Goal: Task Accomplishment & Management: Manage account settings

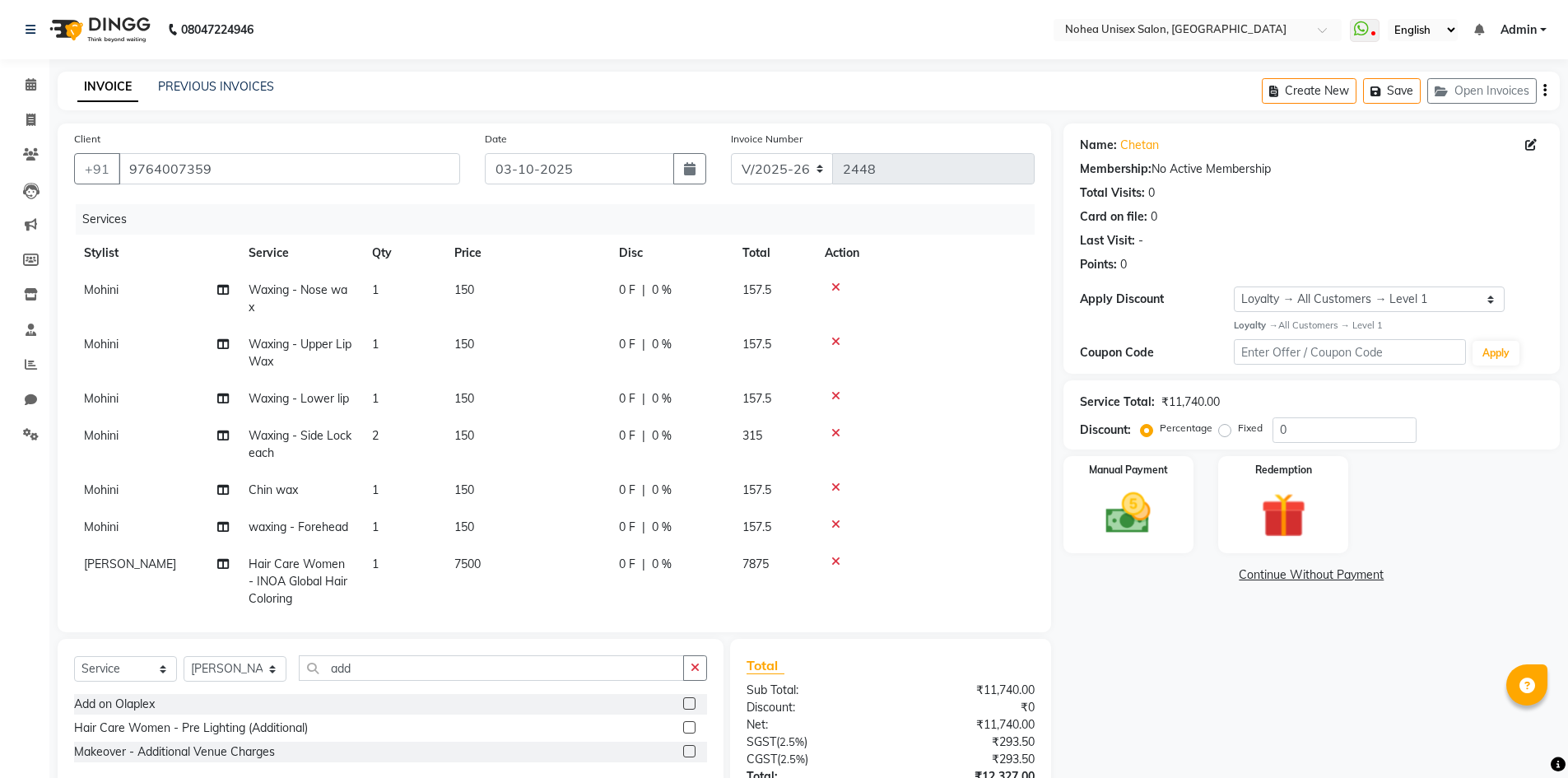
select select "8009"
select select "service"
select select "87508"
select select "1: Object"
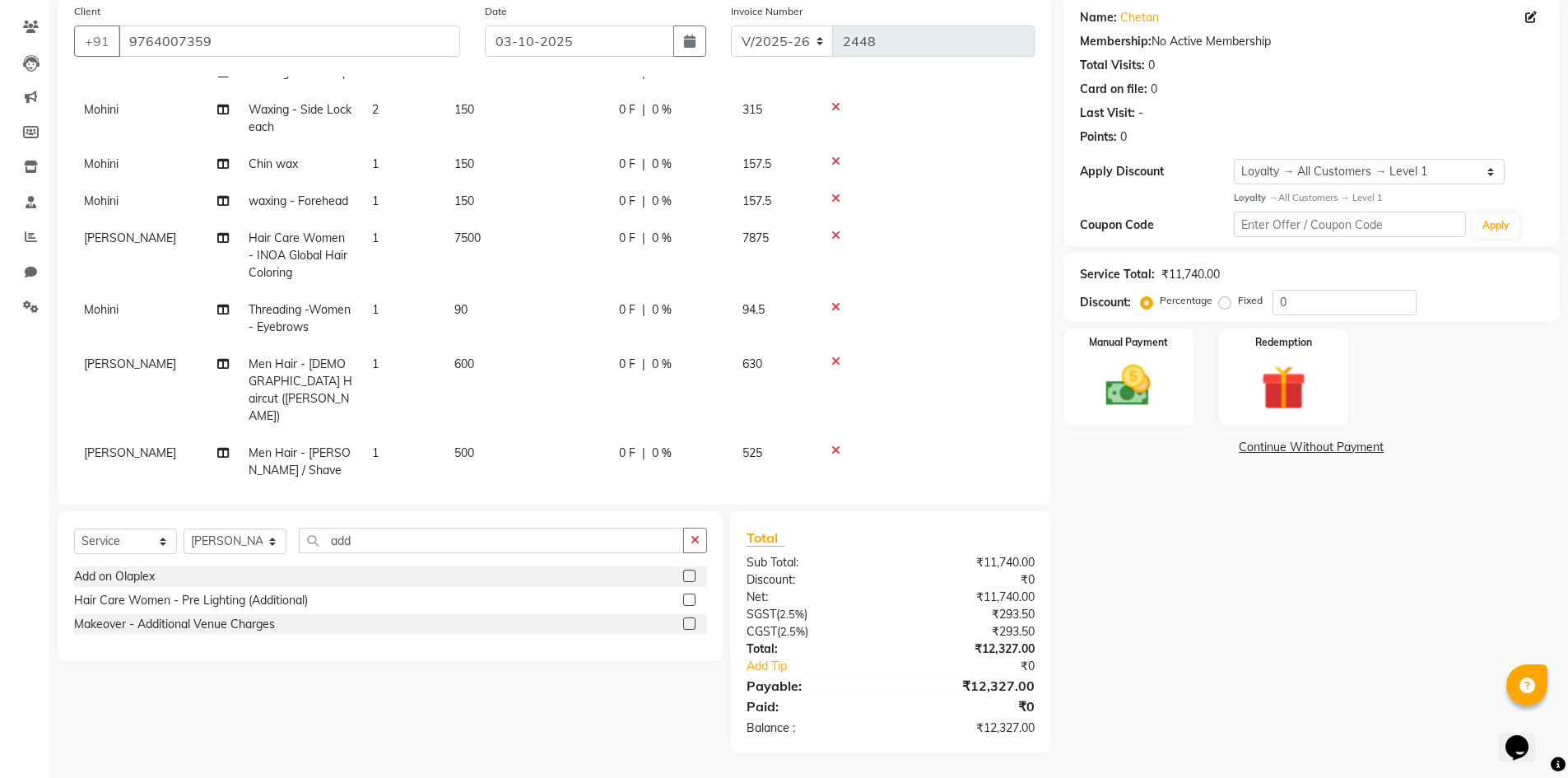
scroll to position [228, 0]
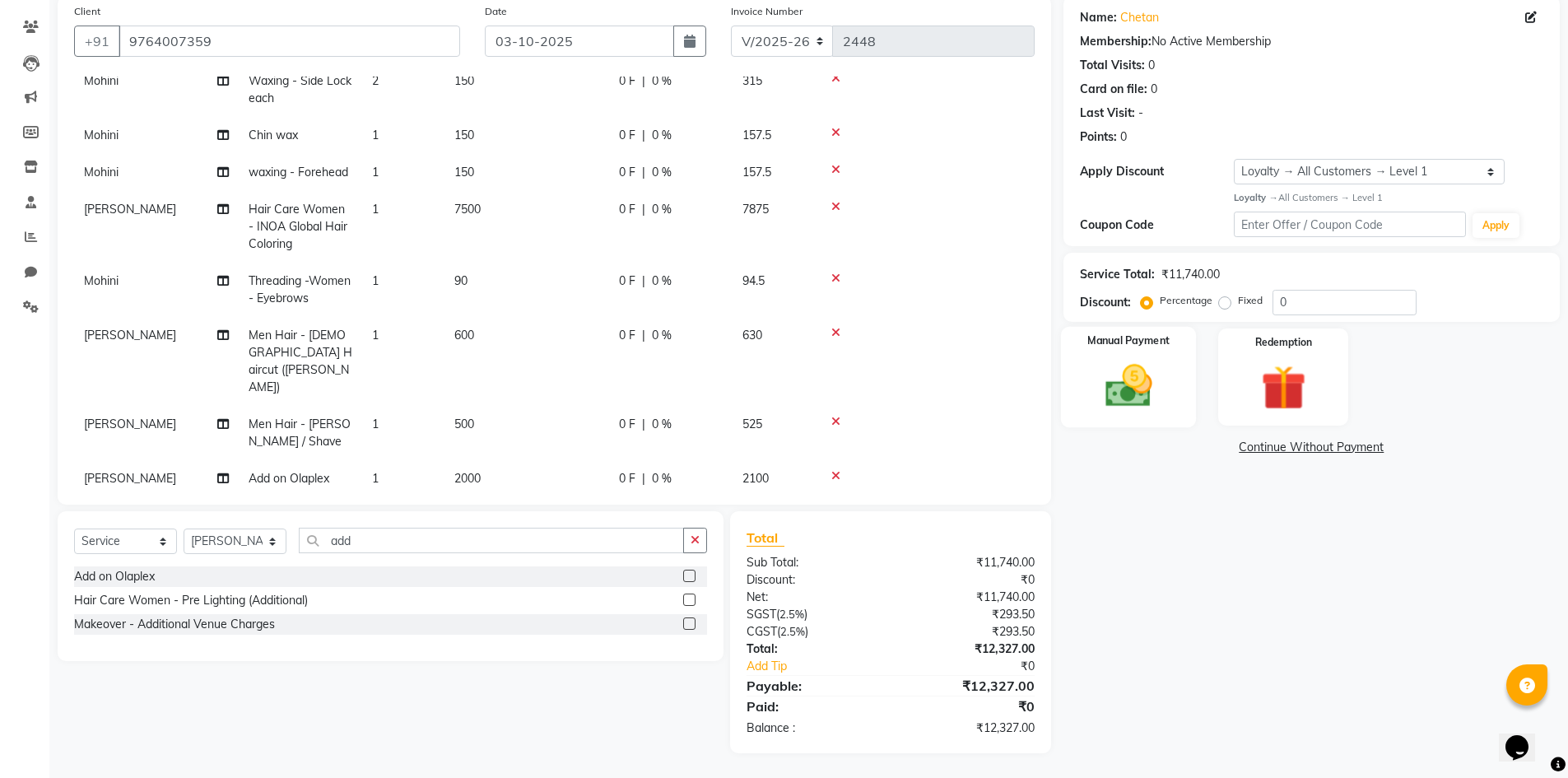
click at [1129, 383] on img at bounding box center [1129, 385] width 76 height 53
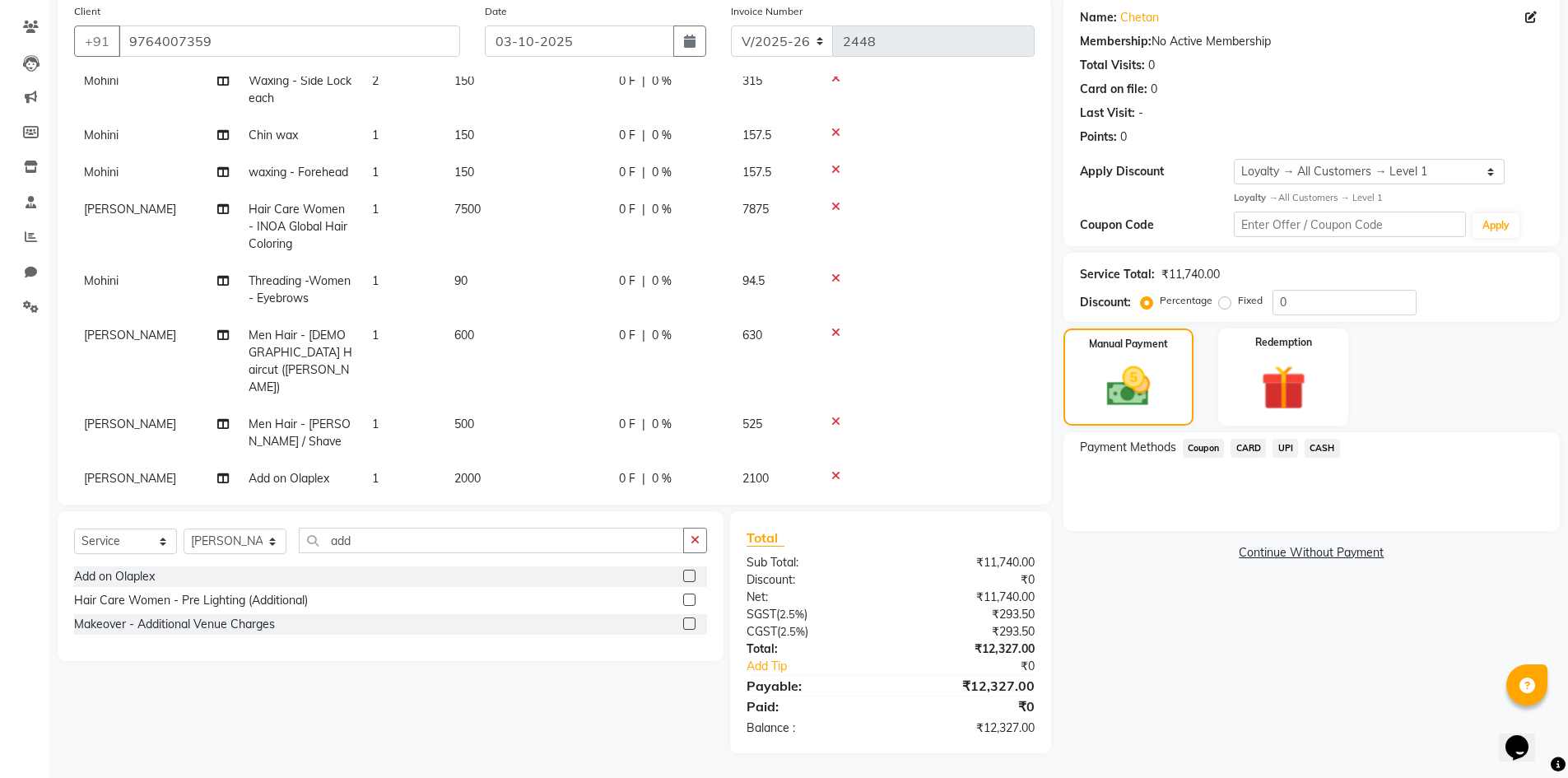
click at [1251, 449] on span "CARD" at bounding box center [1248, 448] width 36 height 19
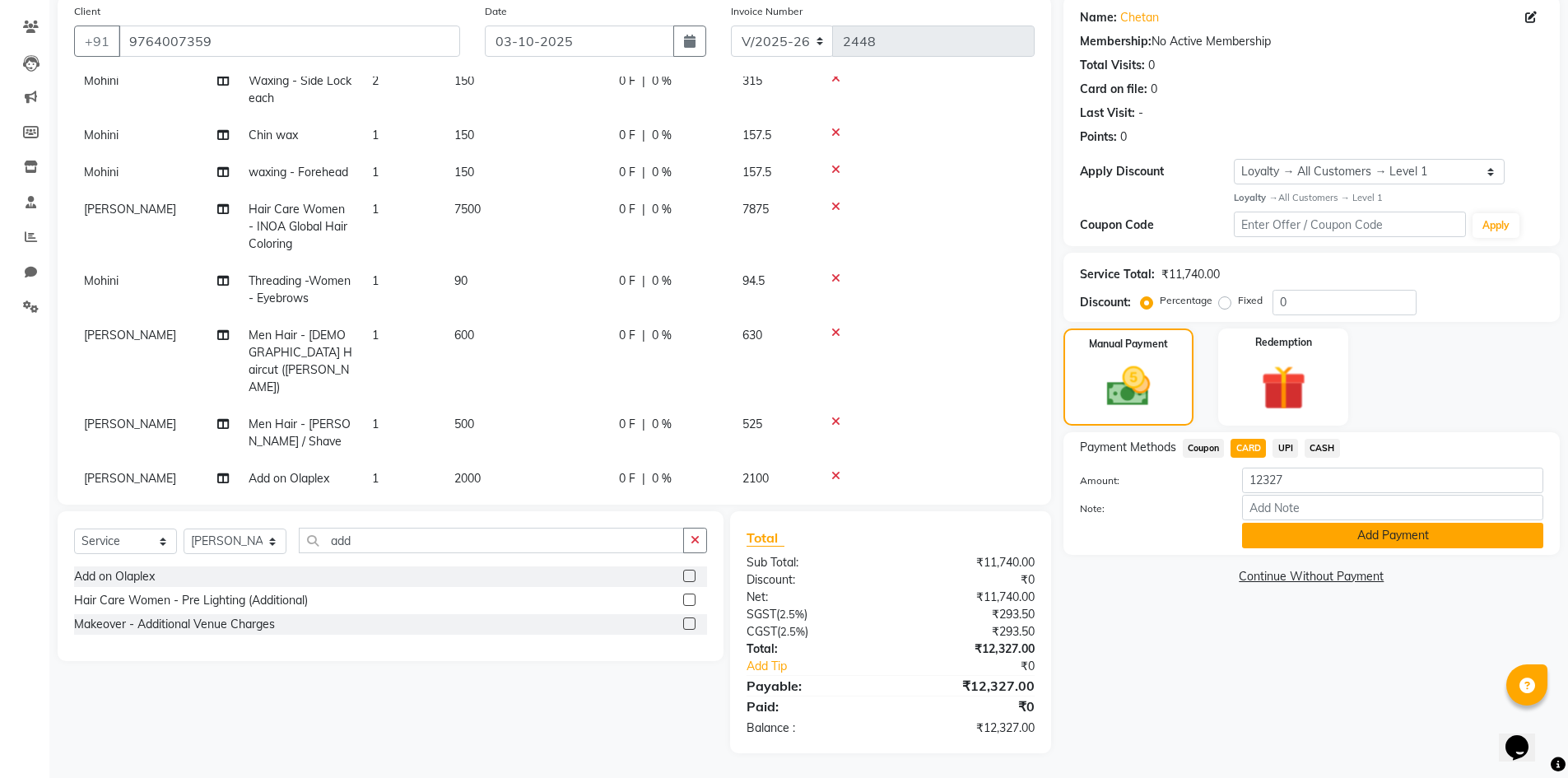
click at [1401, 532] on button "Add Payment" at bounding box center [1393, 536] width 301 height 26
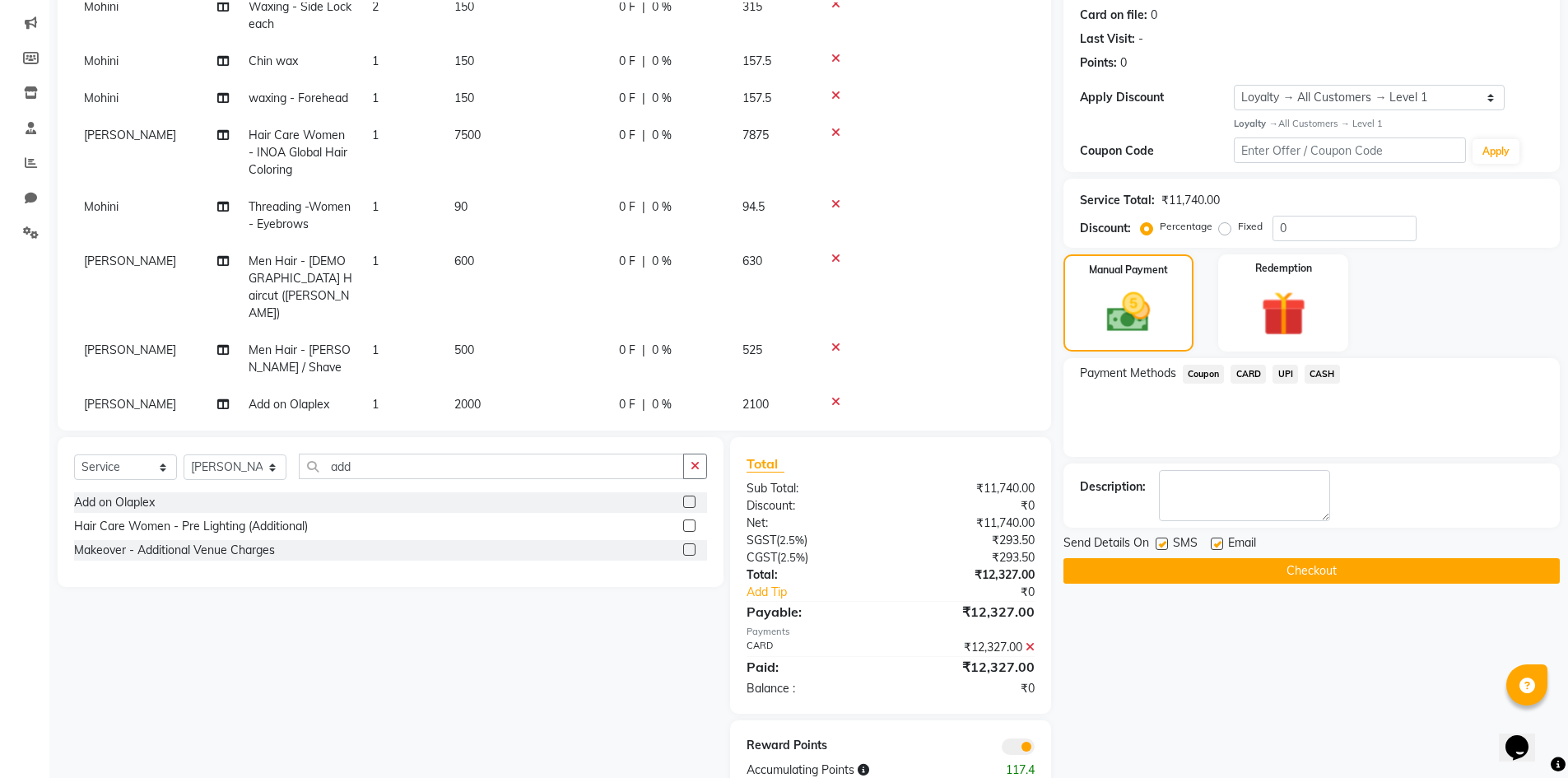
scroll to position [210, 0]
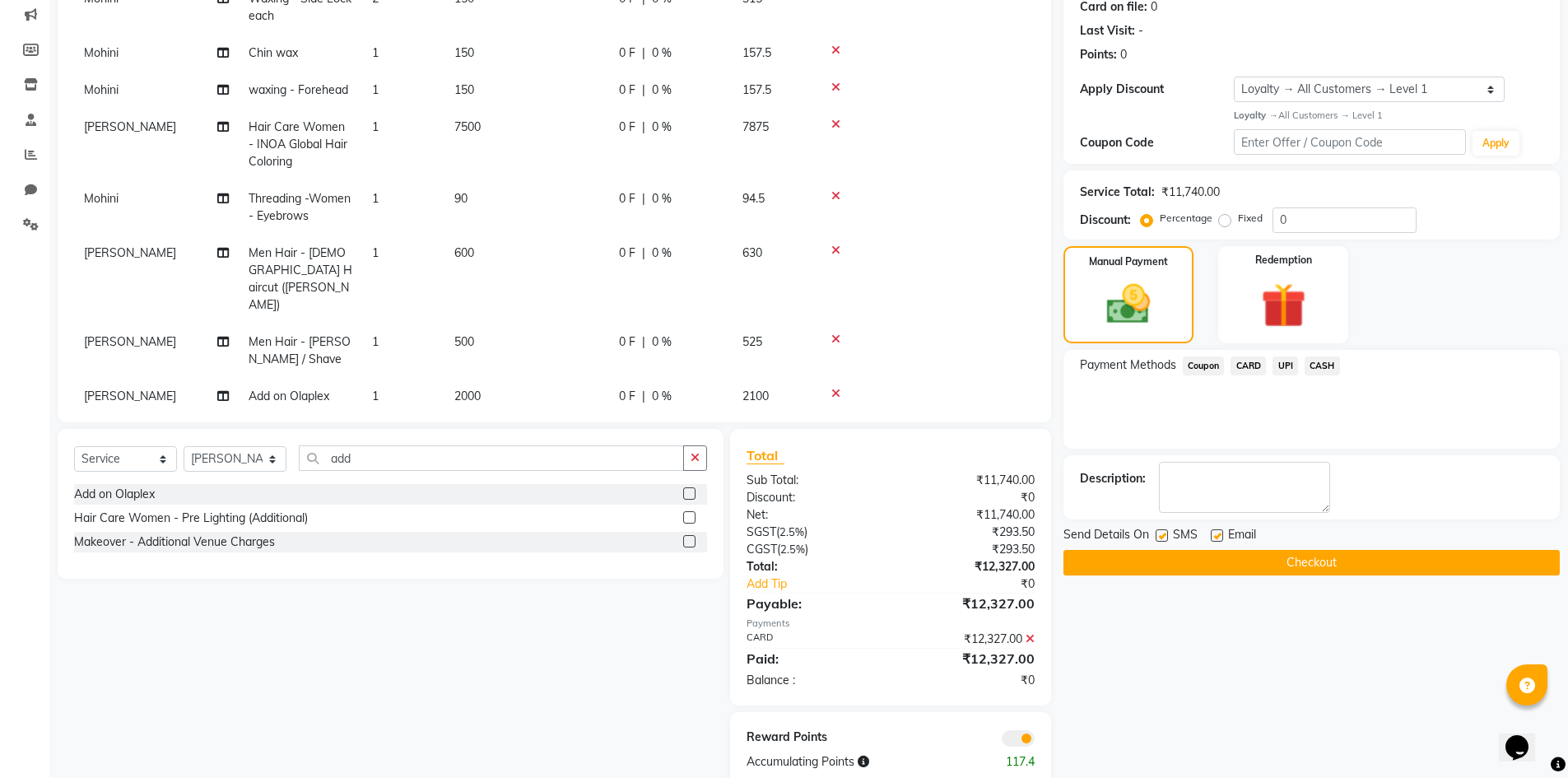
click at [1215, 536] on label at bounding box center [1217, 535] width 12 height 12
click at [1215, 536] on input "checkbox" at bounding box center [1217, 537] width 11 height 11
checkbox input "false"
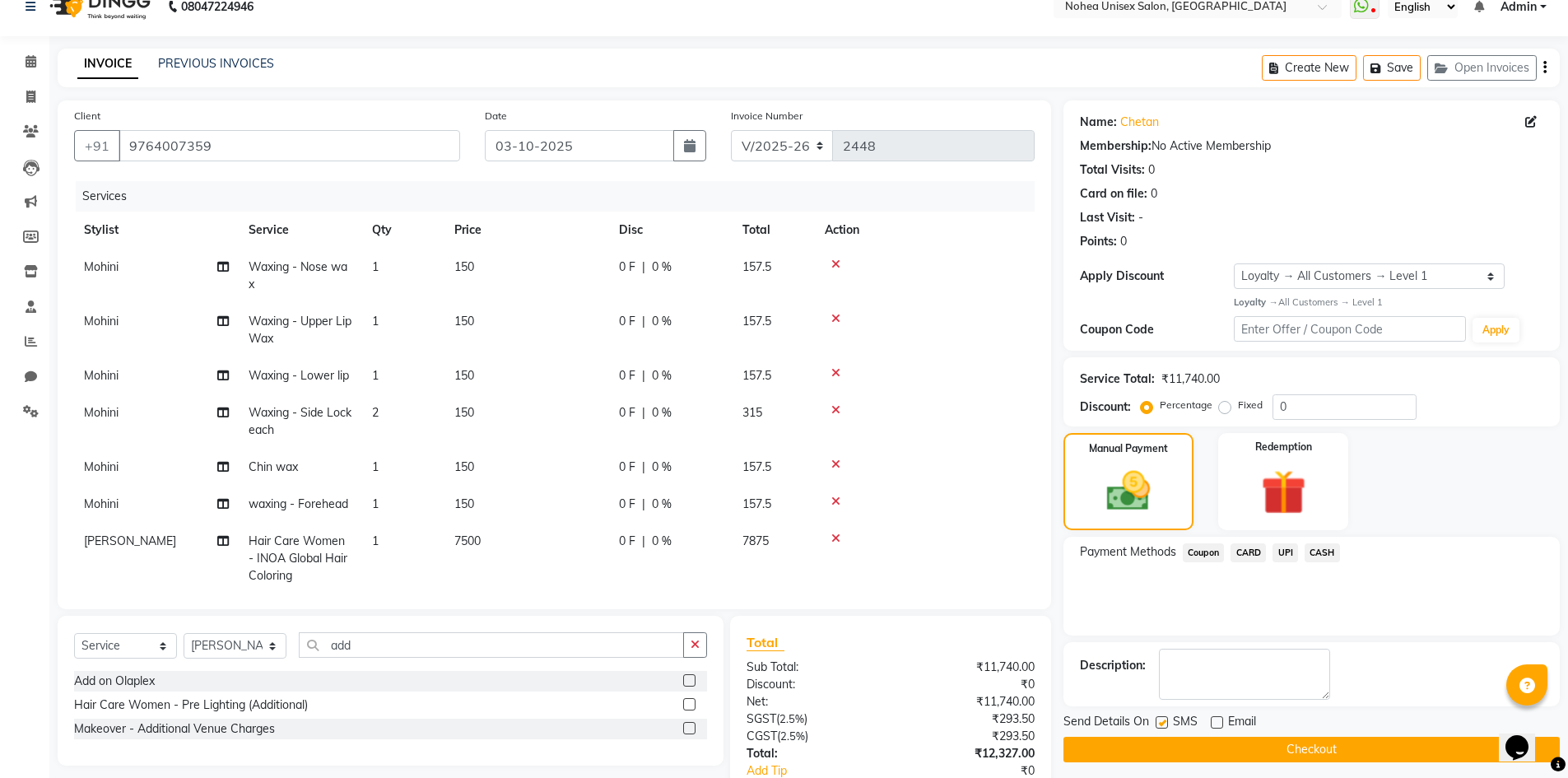
scroll to position [0, 0]
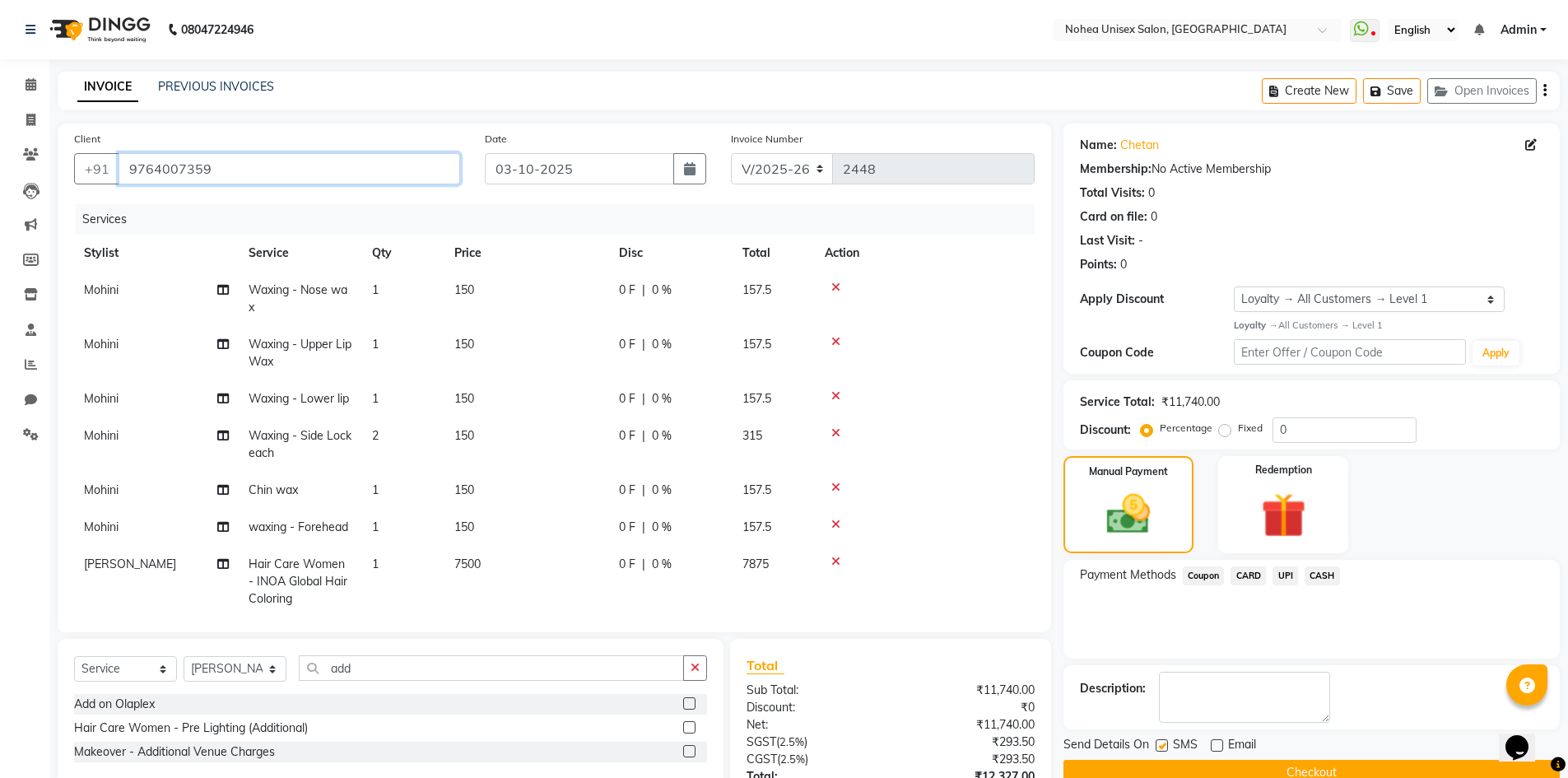
drag, startPoint x: 228, startPoint y: 172, endPoint x: 124, endPoint y: 167, distance: 104.1
click at [124, 167] on input "9764007359" at bounding box center [289, 169] width 341 height 31
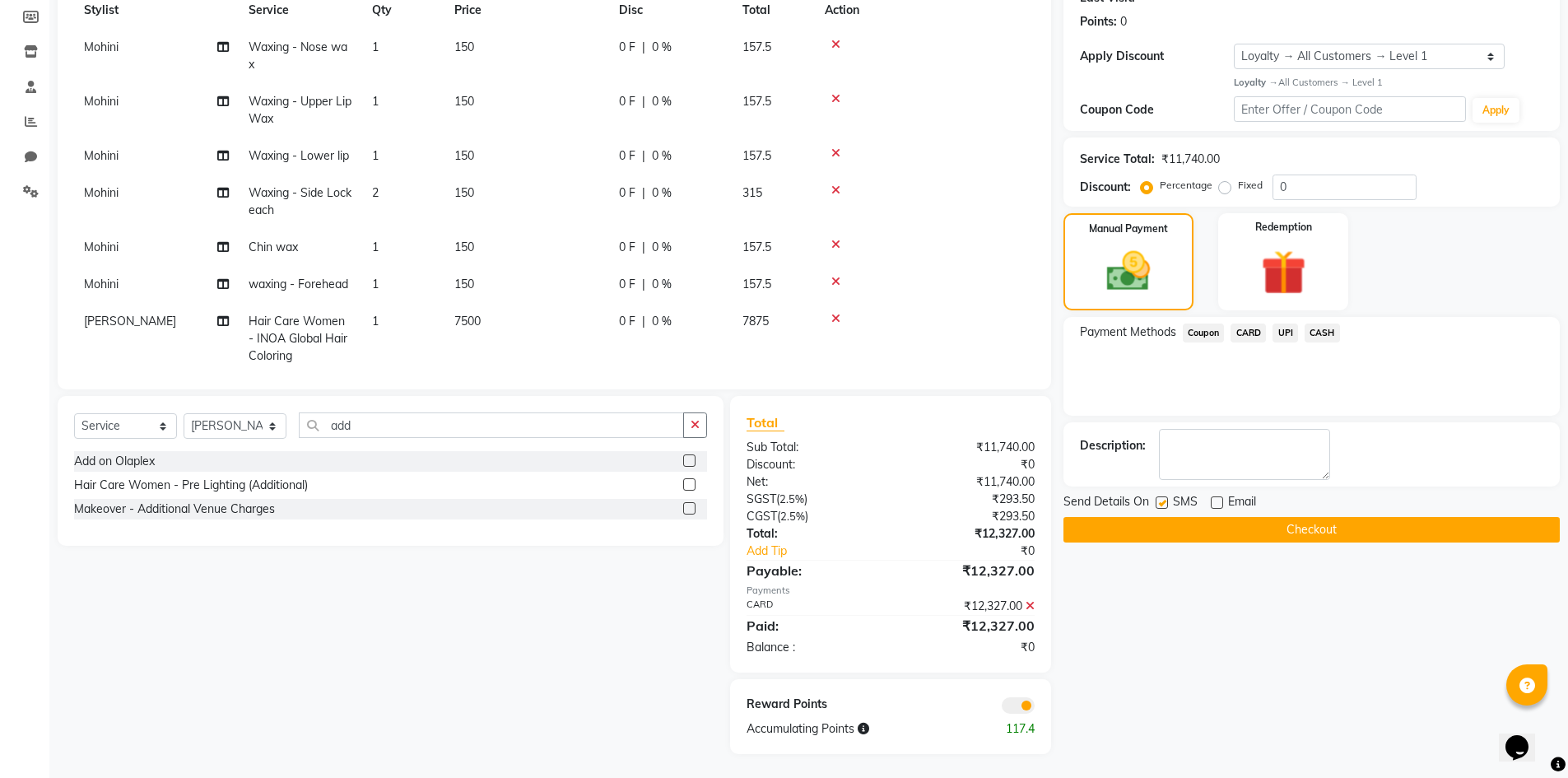
scroll to position [244, 0]
click at [1307, 523] on button "Checkout" at bounding box center [1311, 528] width 496 height 26
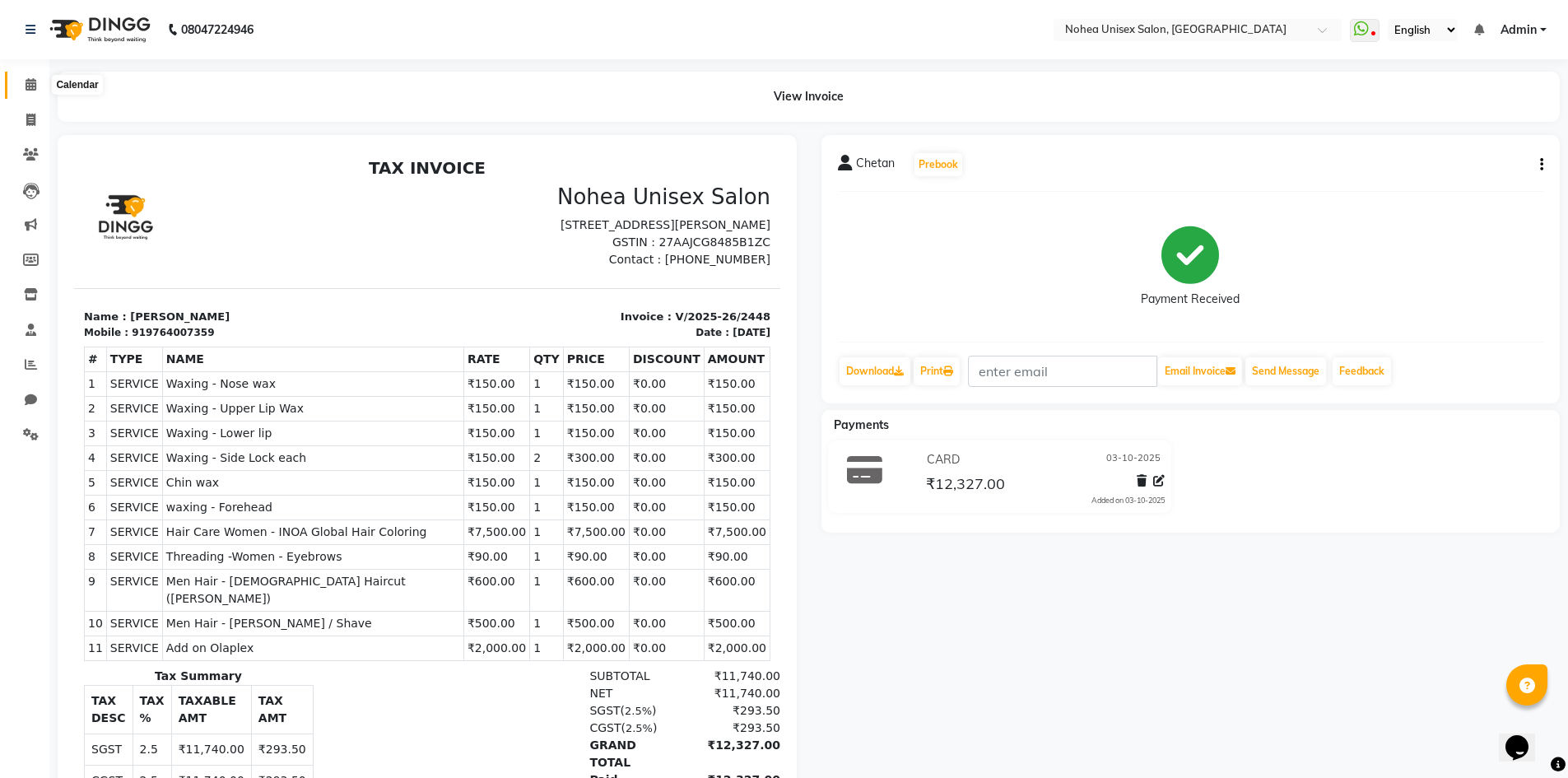
click at [31, 84] on icon at bounding box center [31, 83] width 11 height 12
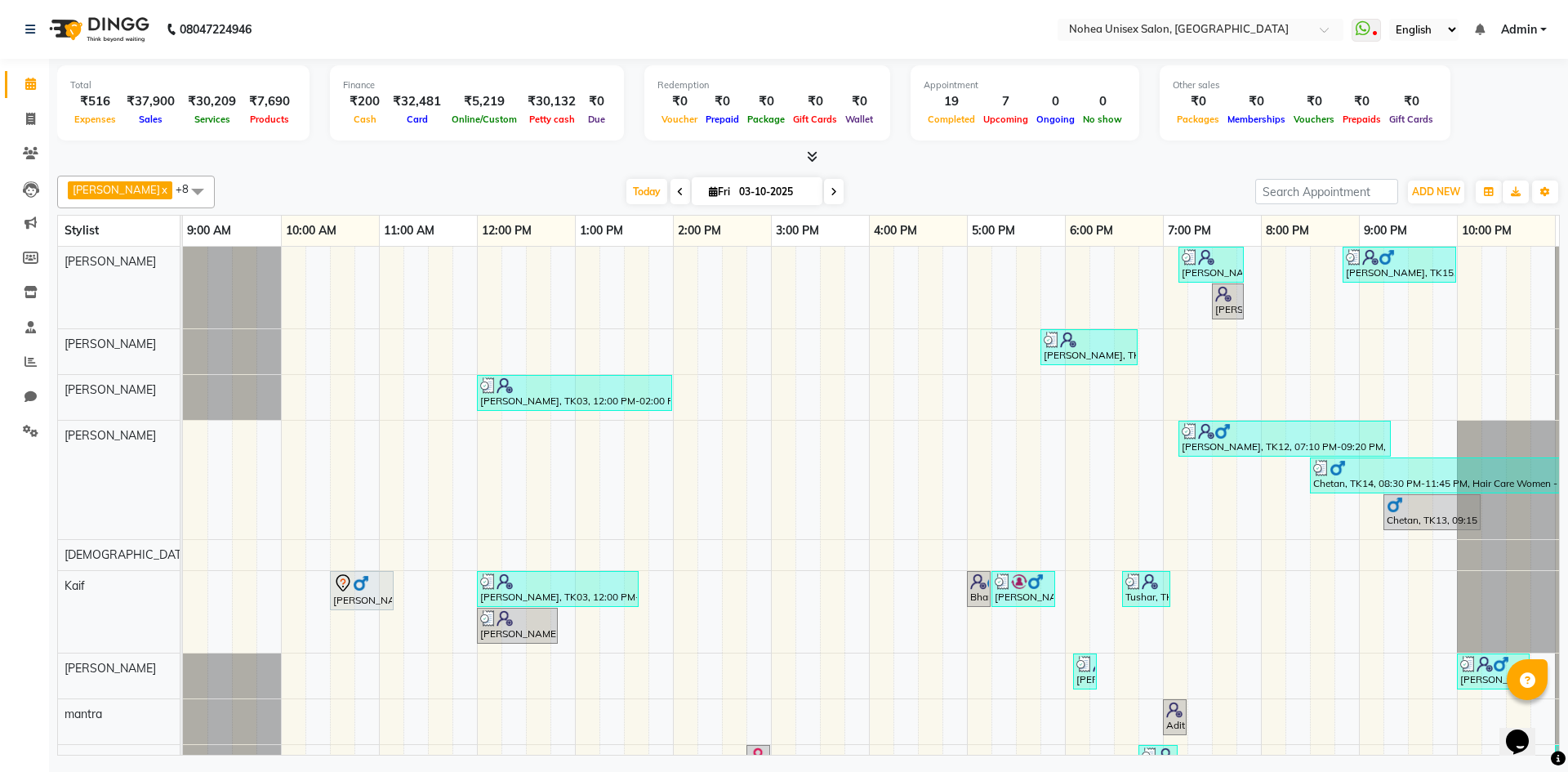
click at [830, 195] on icon at bounding box center [833, 191] width 6 height 10
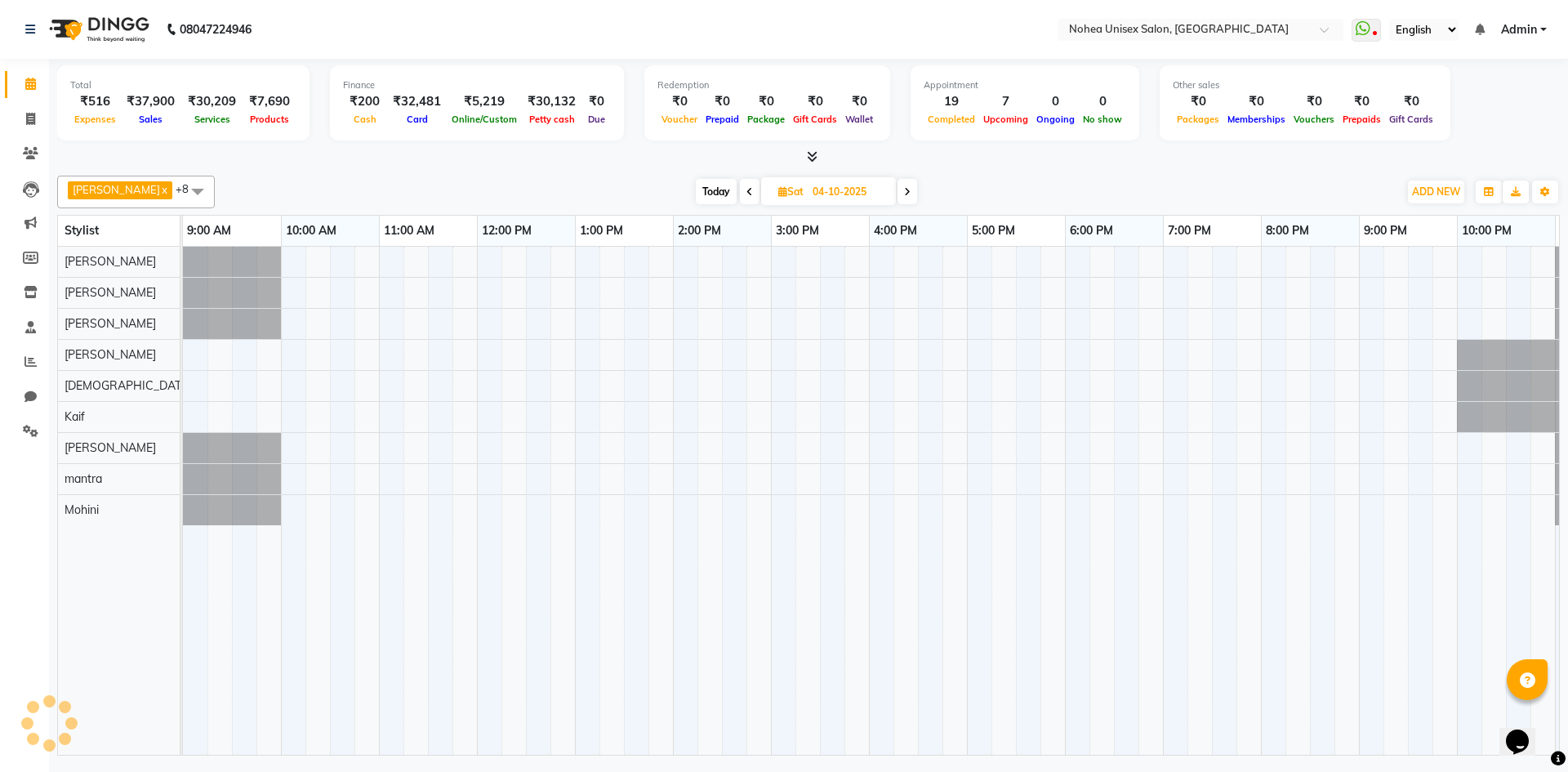
scroll to position [0, 94]
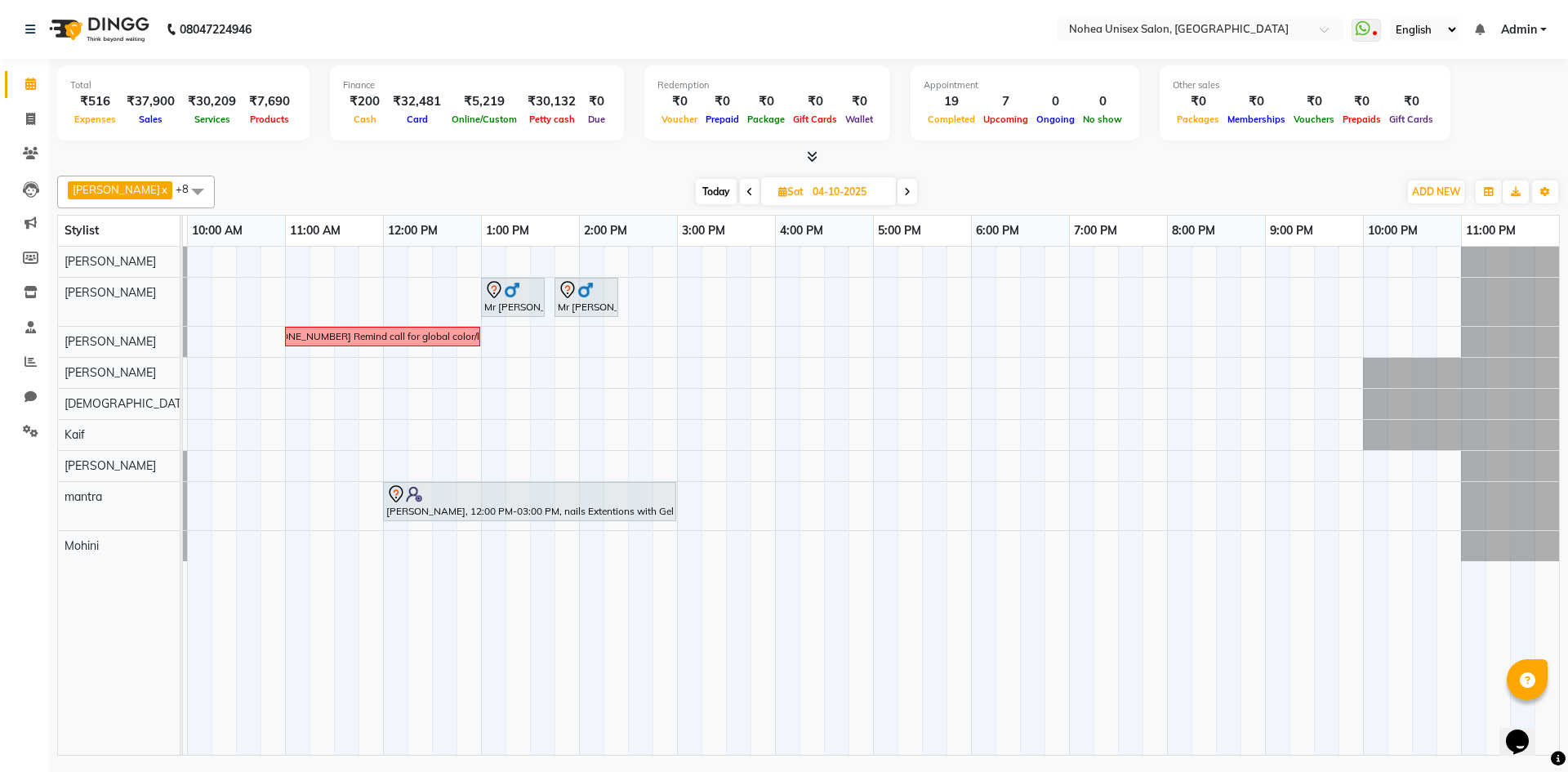
click at [904, 194] on icon at bounding box center [907, 191] width 6 height 10
type input "05-10-2025"
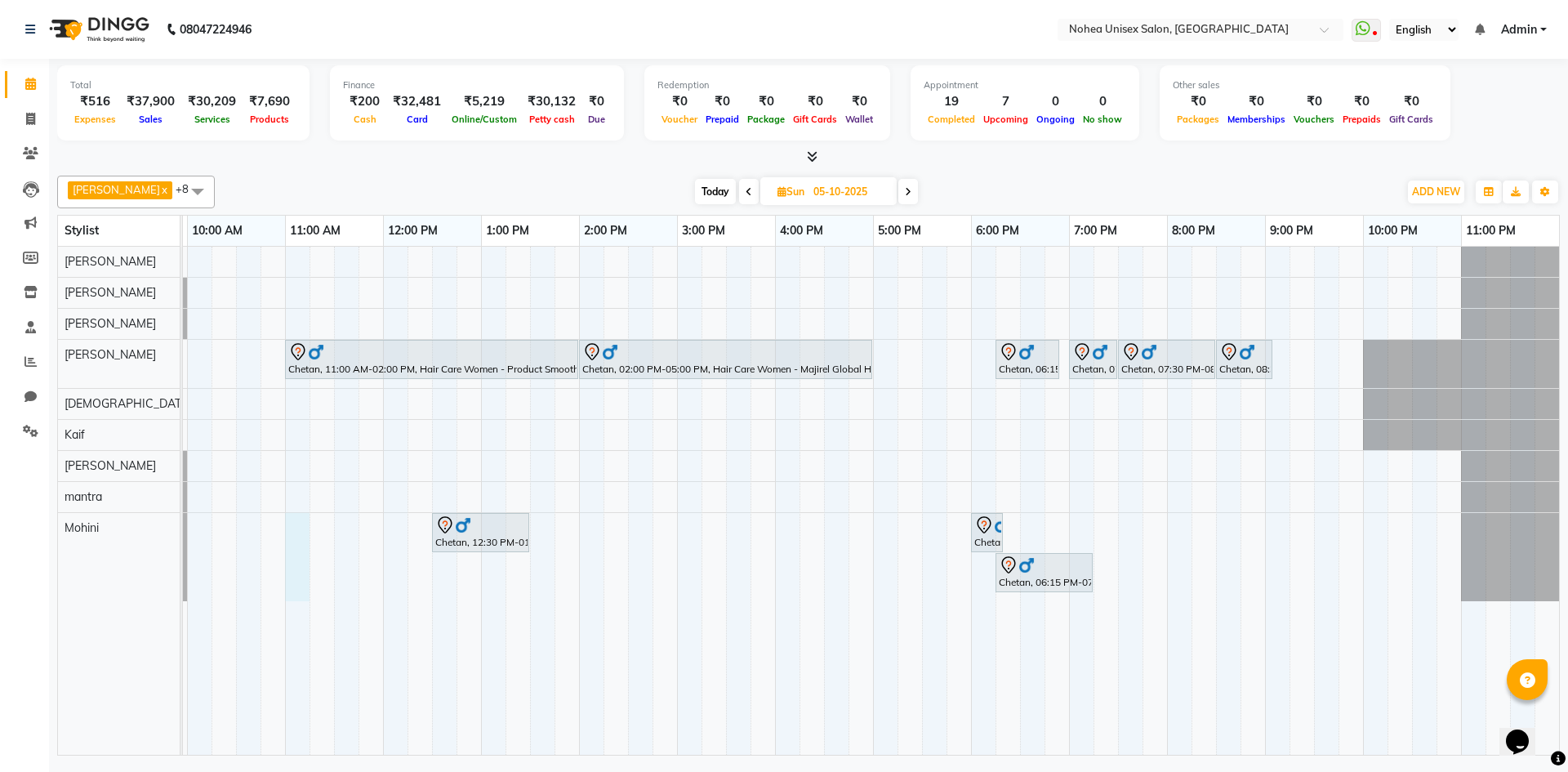
click at [299, 529] on div "Chetan, 11:00 AM-02:00 PM, Hair Care Women - Product Smoothening/Botox Chetan, …" at bounding box center [824, 501] width 1471 height 508
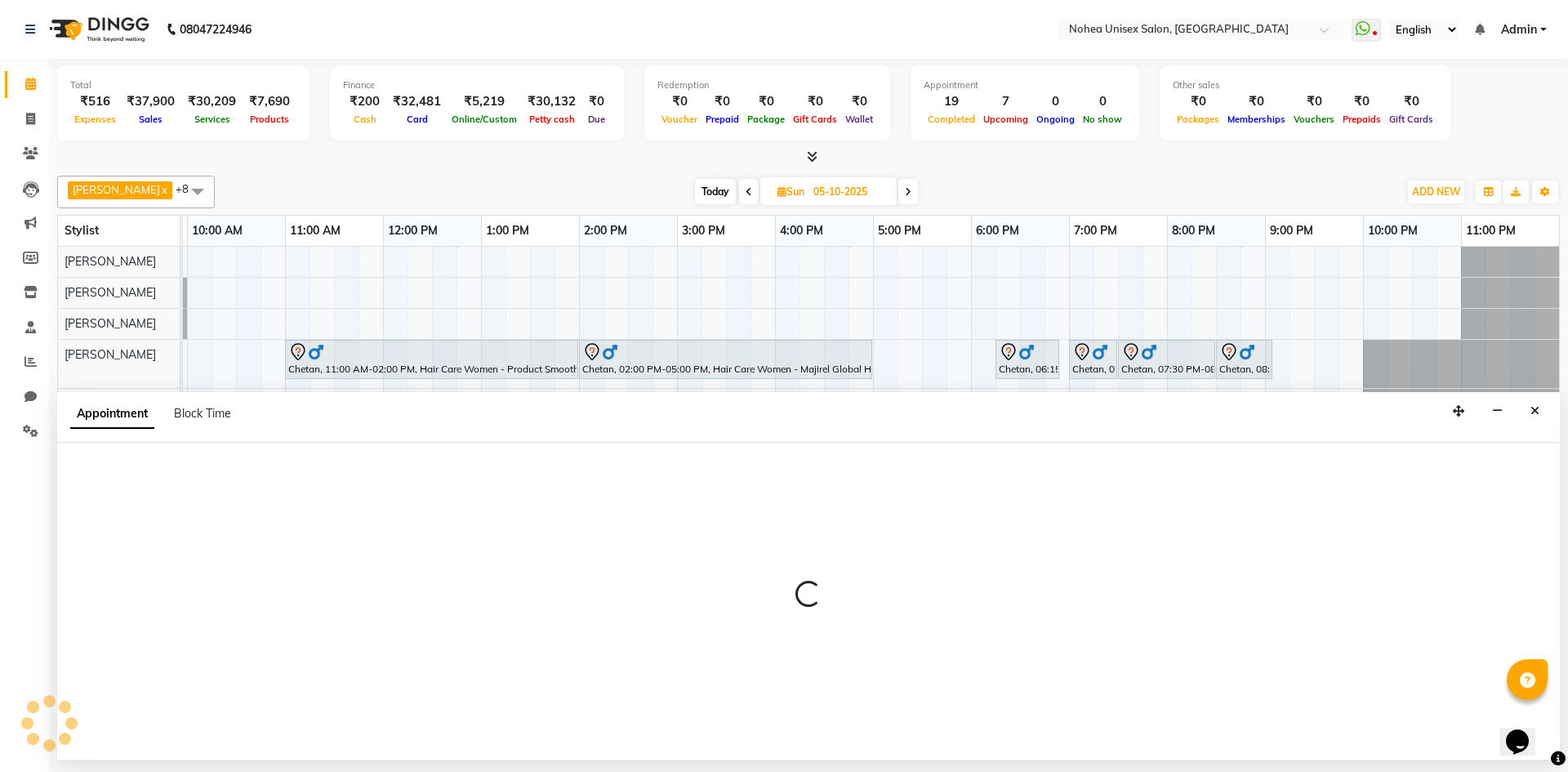
select select "87937"
select select "660"
select select "tentative"
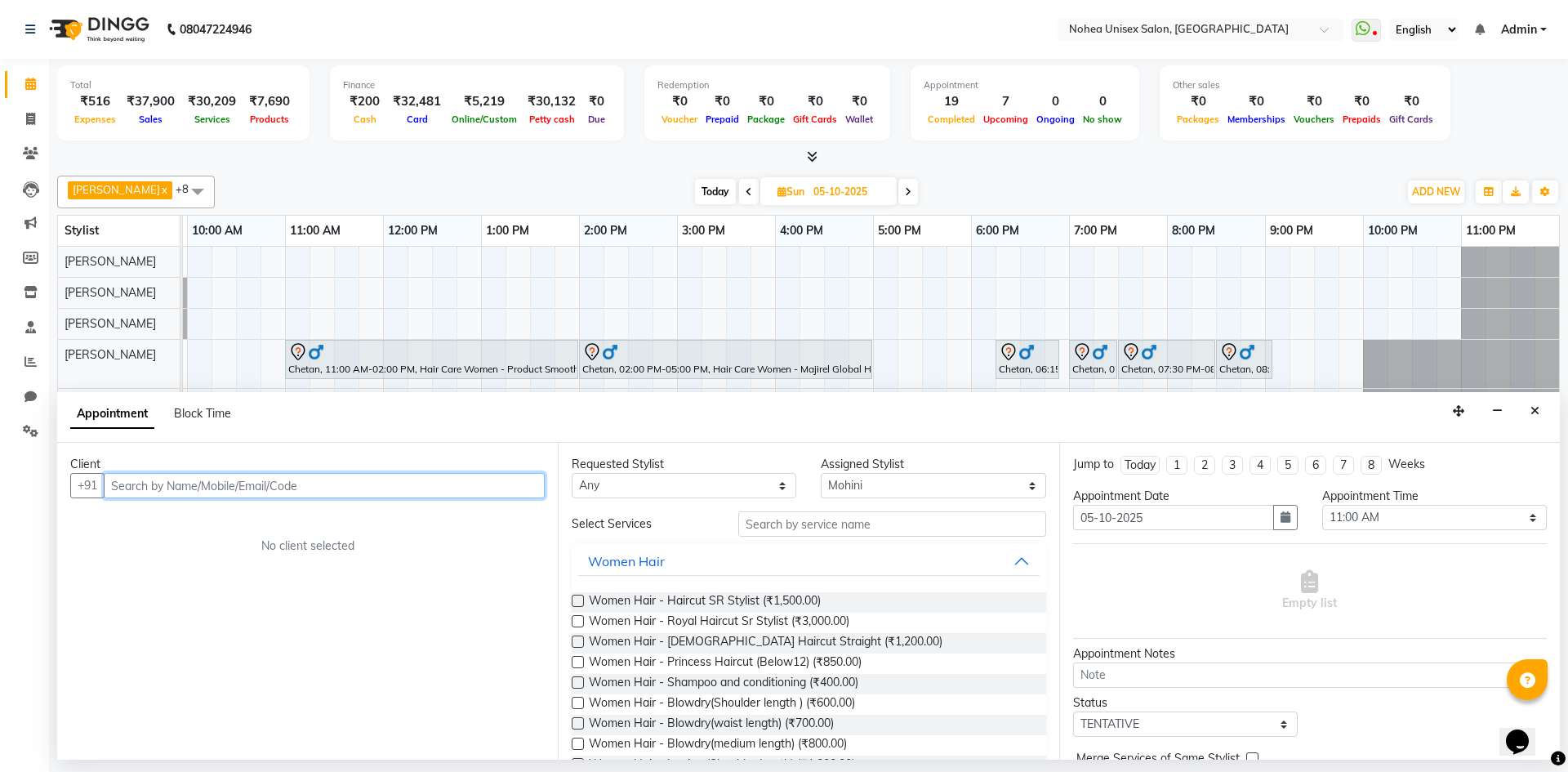
paste input "9764007359"
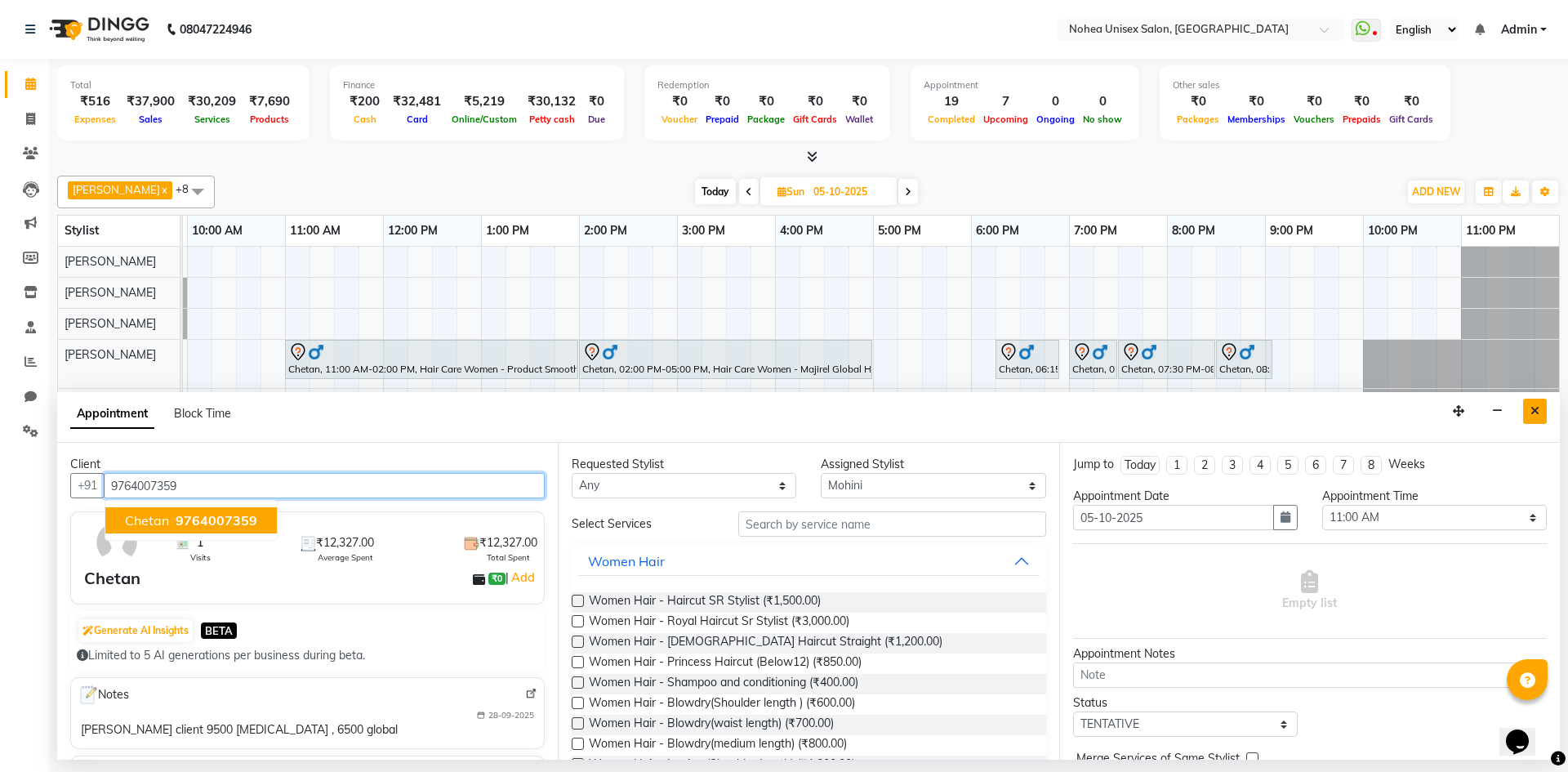
type input "9764007359"
click at [1541, 408] on button "Close" at bounding box center [1535, 411] width 24 height 25
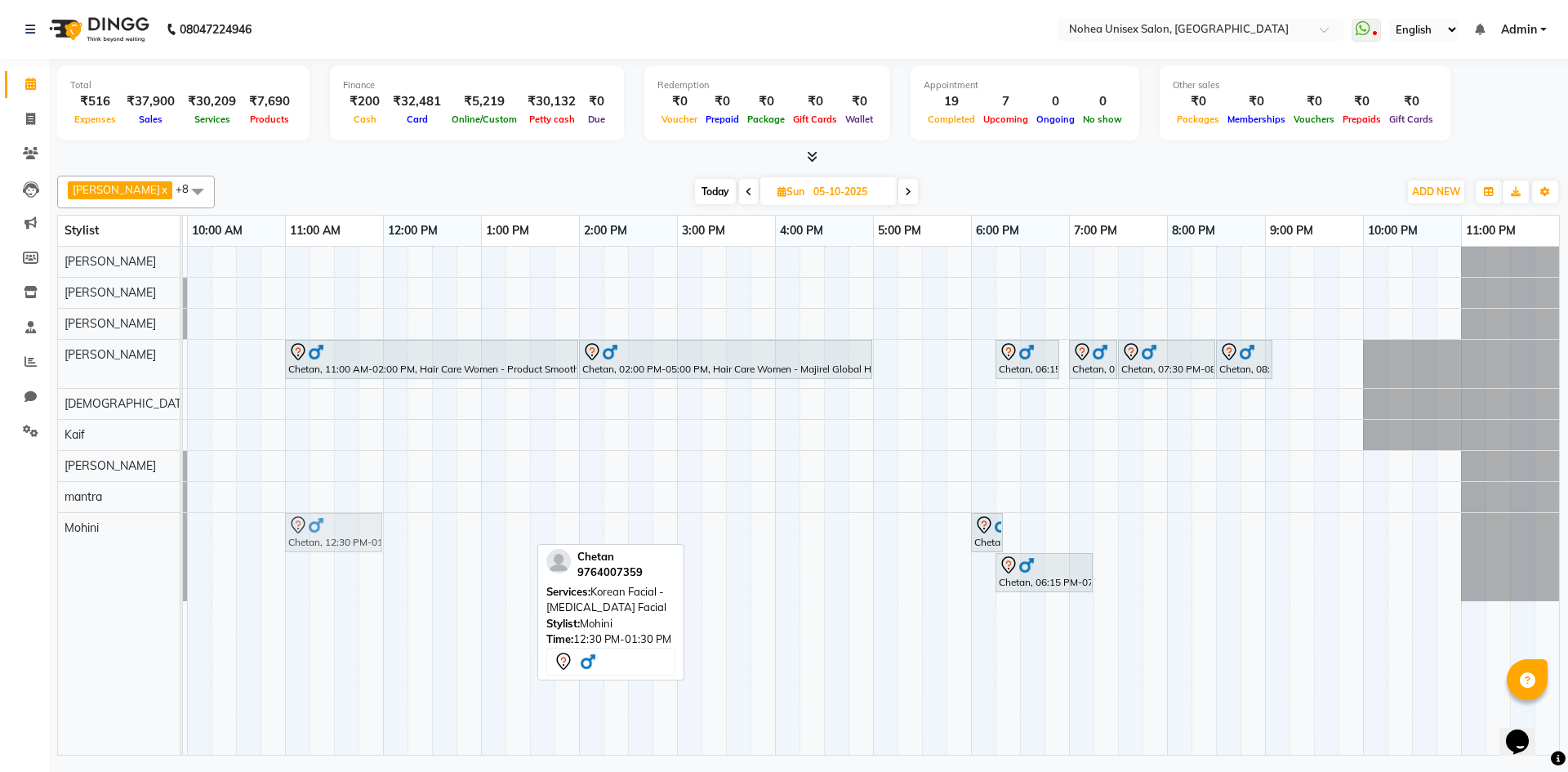
drag, startPoint x: 472, startPoint y: 536, endPoint x: 324, endPoint y: 543, distance: 148.2
click at [89, 543] on div "Chetan, 12:30 PM-01:30 PM, Korean Facial - [MEDICAL_DATA] Facial Chetan, 06:00 …" at bounding box center [89, 556] width 0 height 88
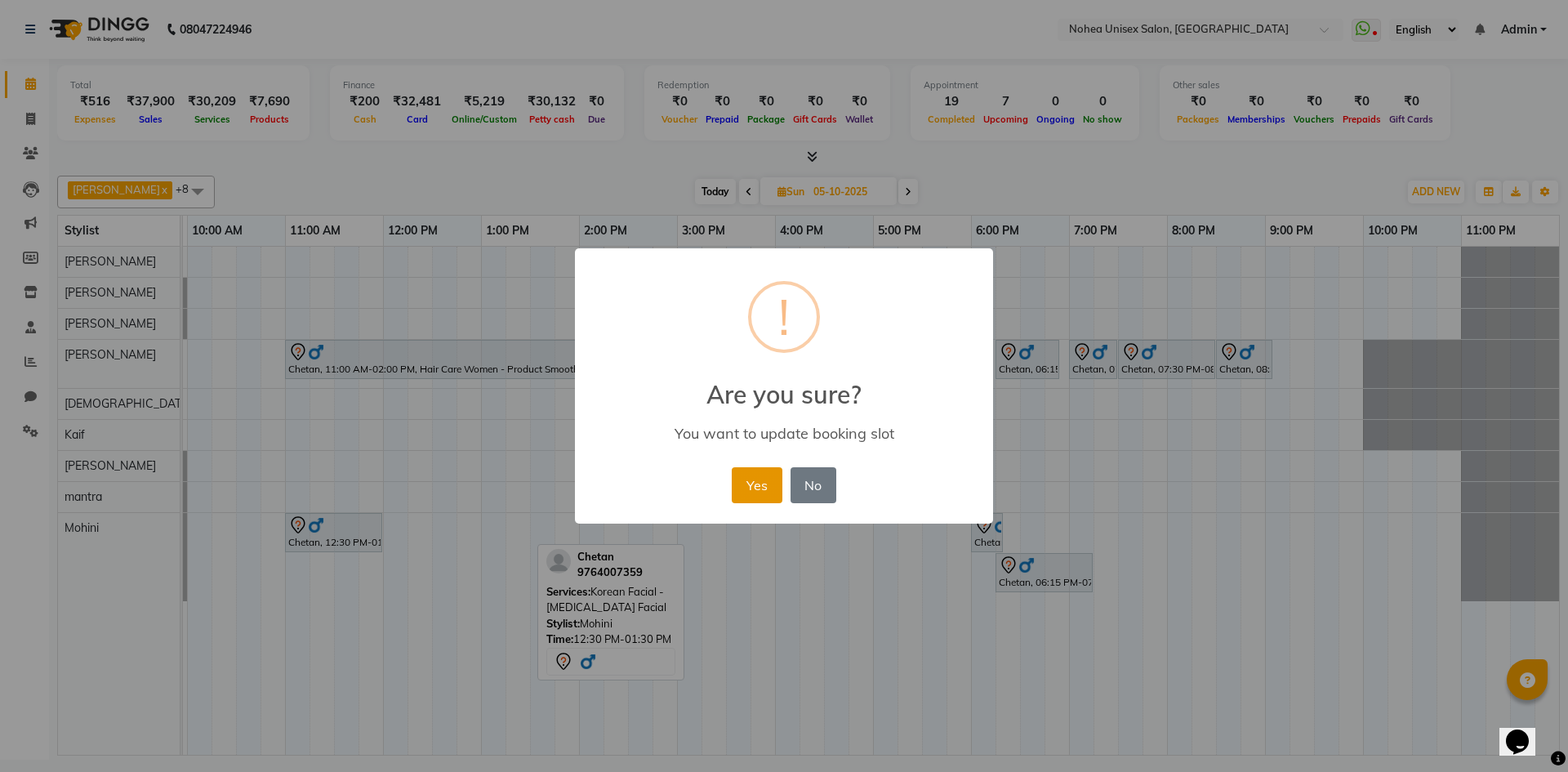
click at [754, 482] on button "Yes" at bounding box center [757, 484] width 50 height 36
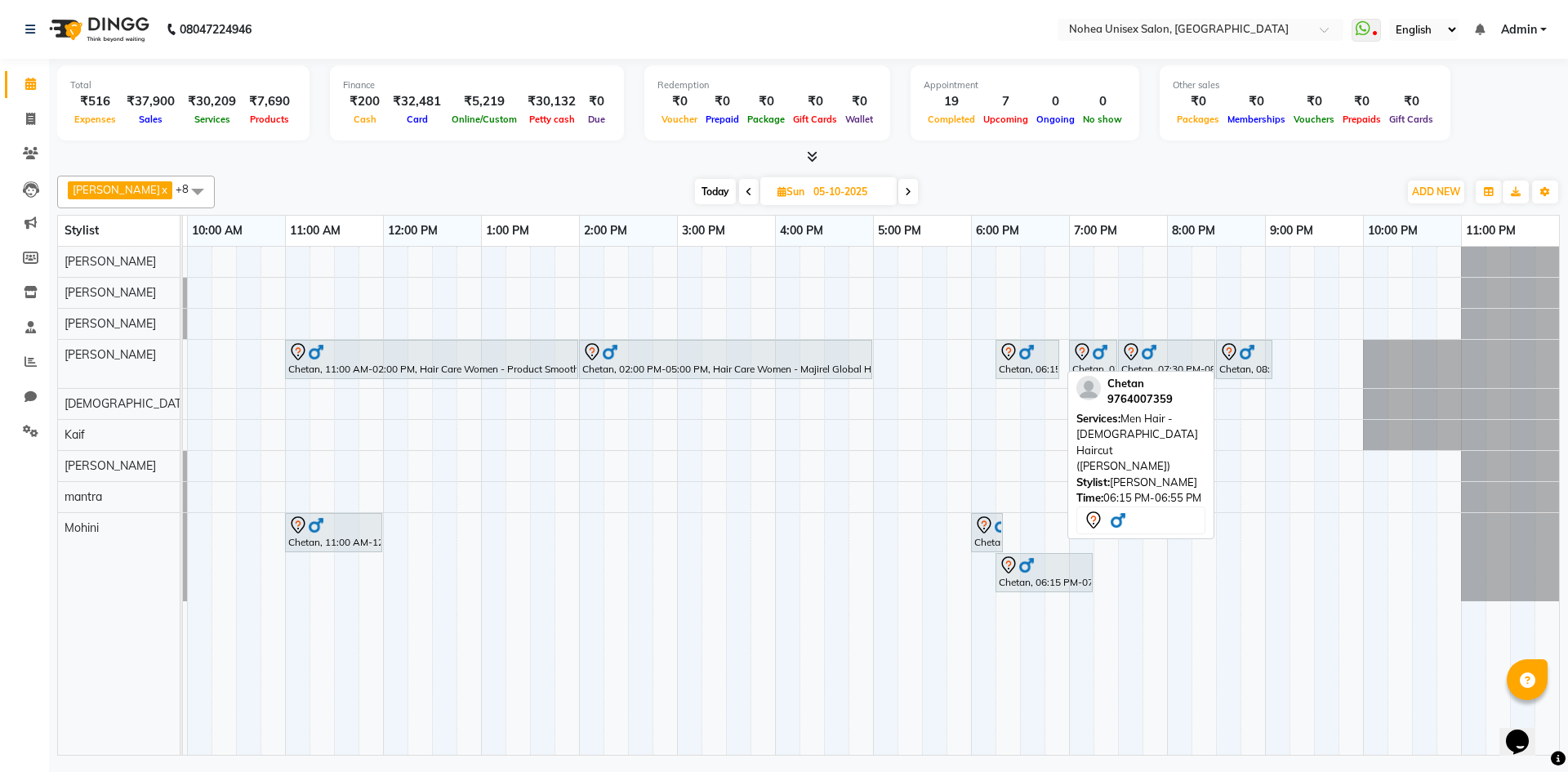
click at [1023, 362] on div "Chetan, 06:15 PM-06:55 PM, Men Hair - [DEMOGRAPHIC_DATA] Haircut ([PERSON_NAME])" at bounding box center [1027, 360] width 60 height 35
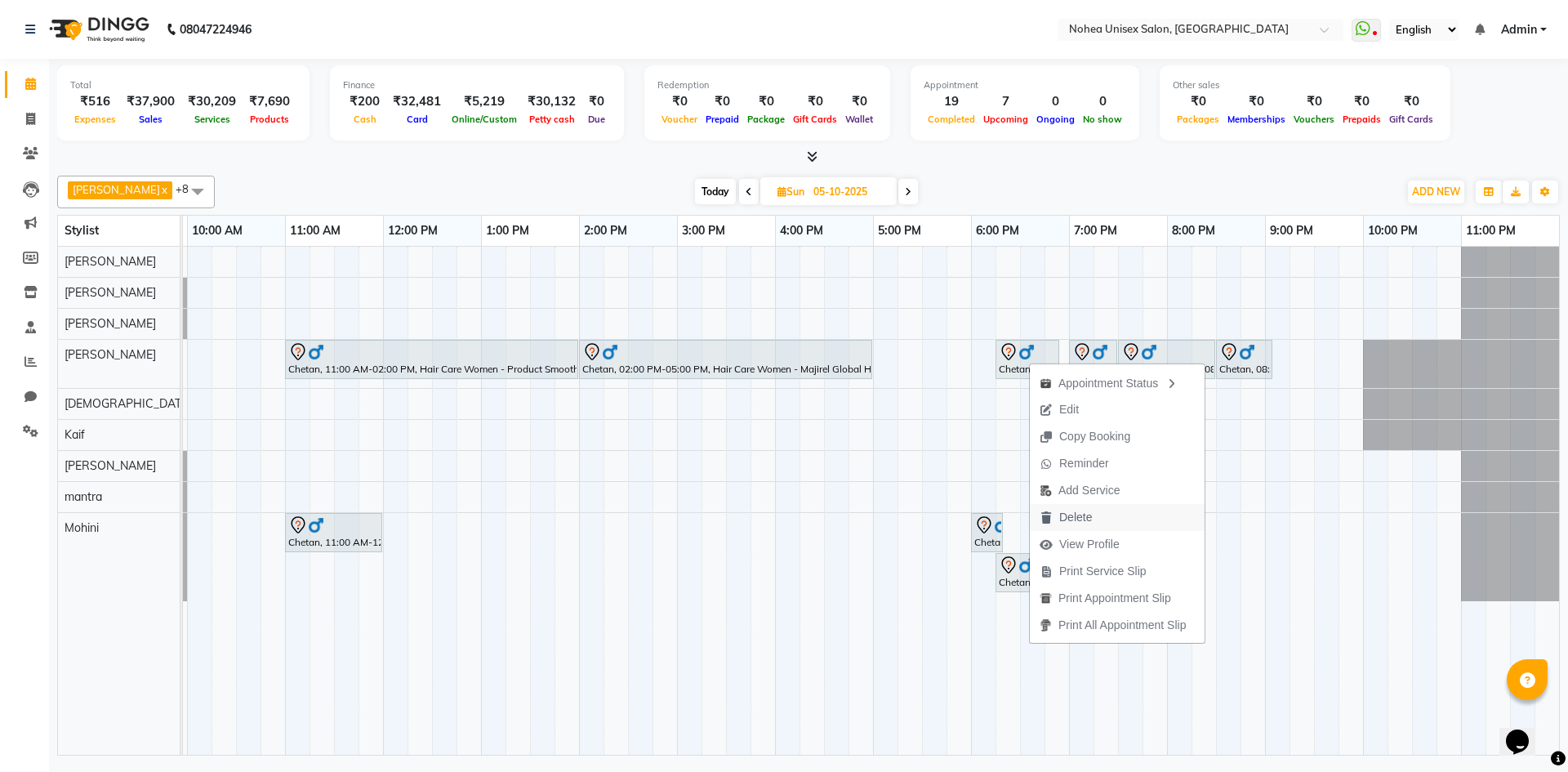
click at [1073, 513] on span "Delete" at bounding box center [1075, 517] width 33 height 17
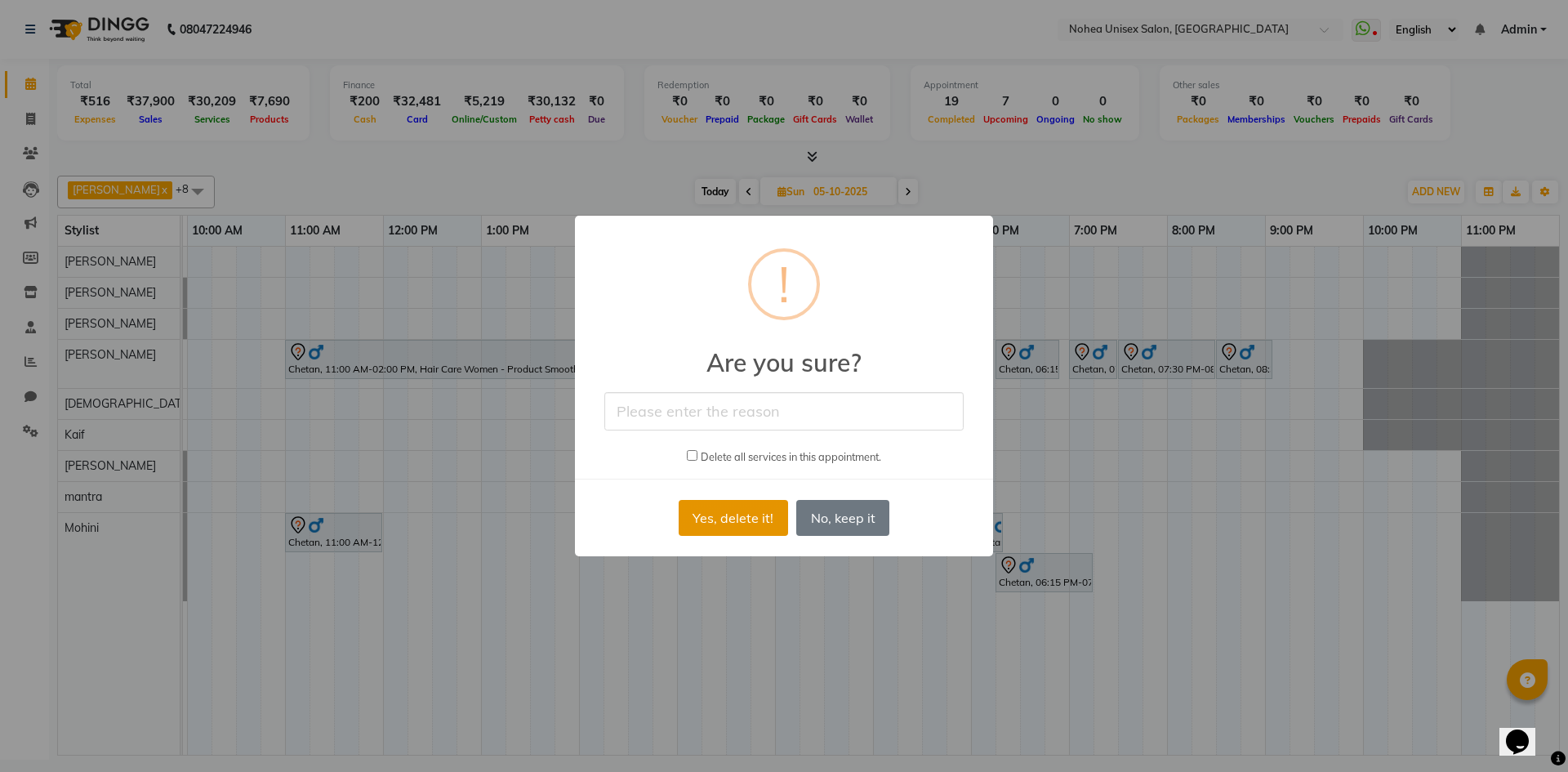
click at [752, 517] on button "Yes, delete it!" at bounding box center [733, 517] width 109 height 36
type input "done already"
click at [724, 538] on div "Yes, delete it! No No, keep it" at bounding box center [784, 517] width 219 height 44
click at [726, 527] on button "Yes, delete it!" at bounding box center [733, 517] width 109 height 36
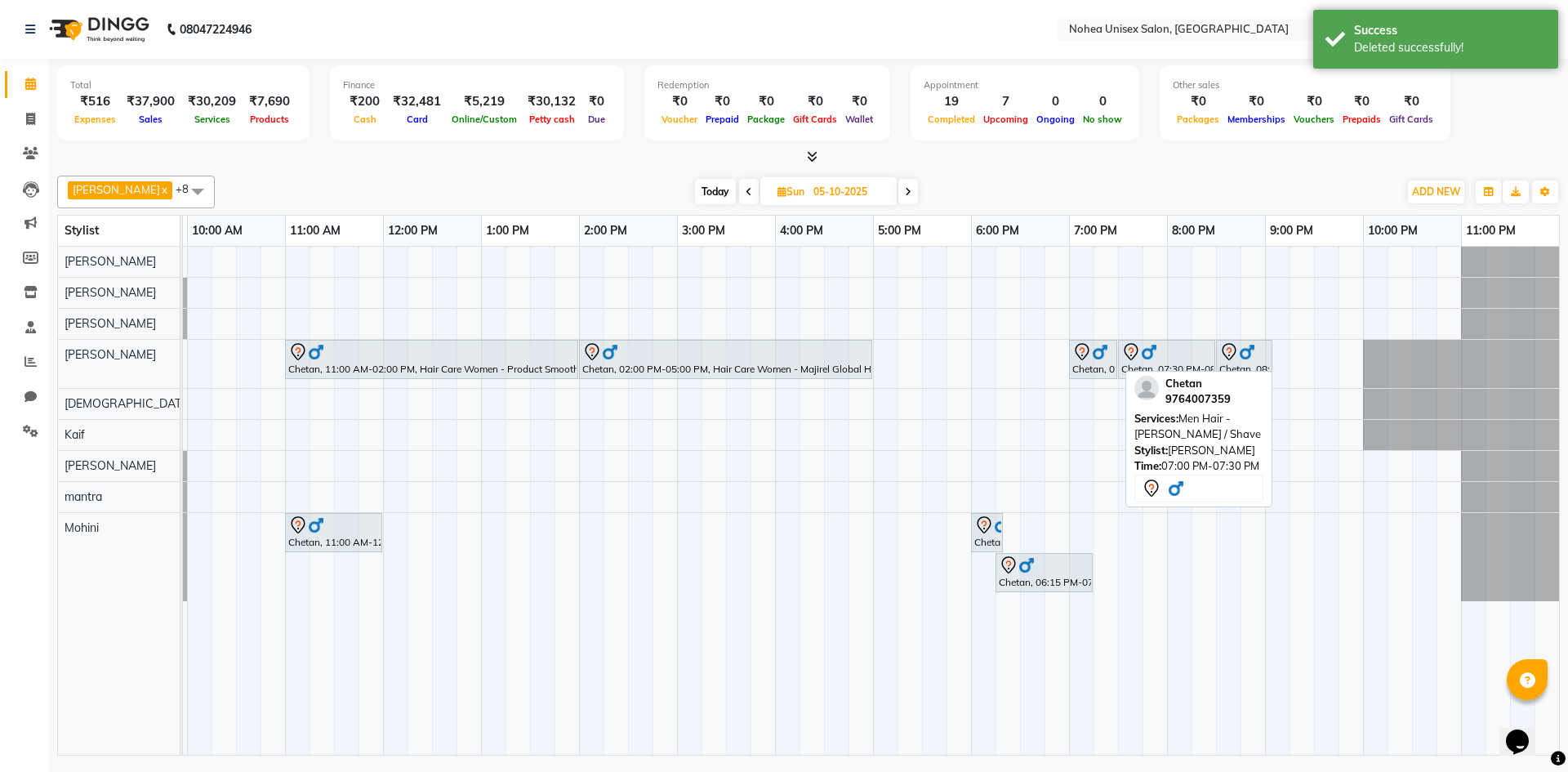
click at [1106, 351] on img at bounding box center [1100, 352] width 16 height 16
select select "7"
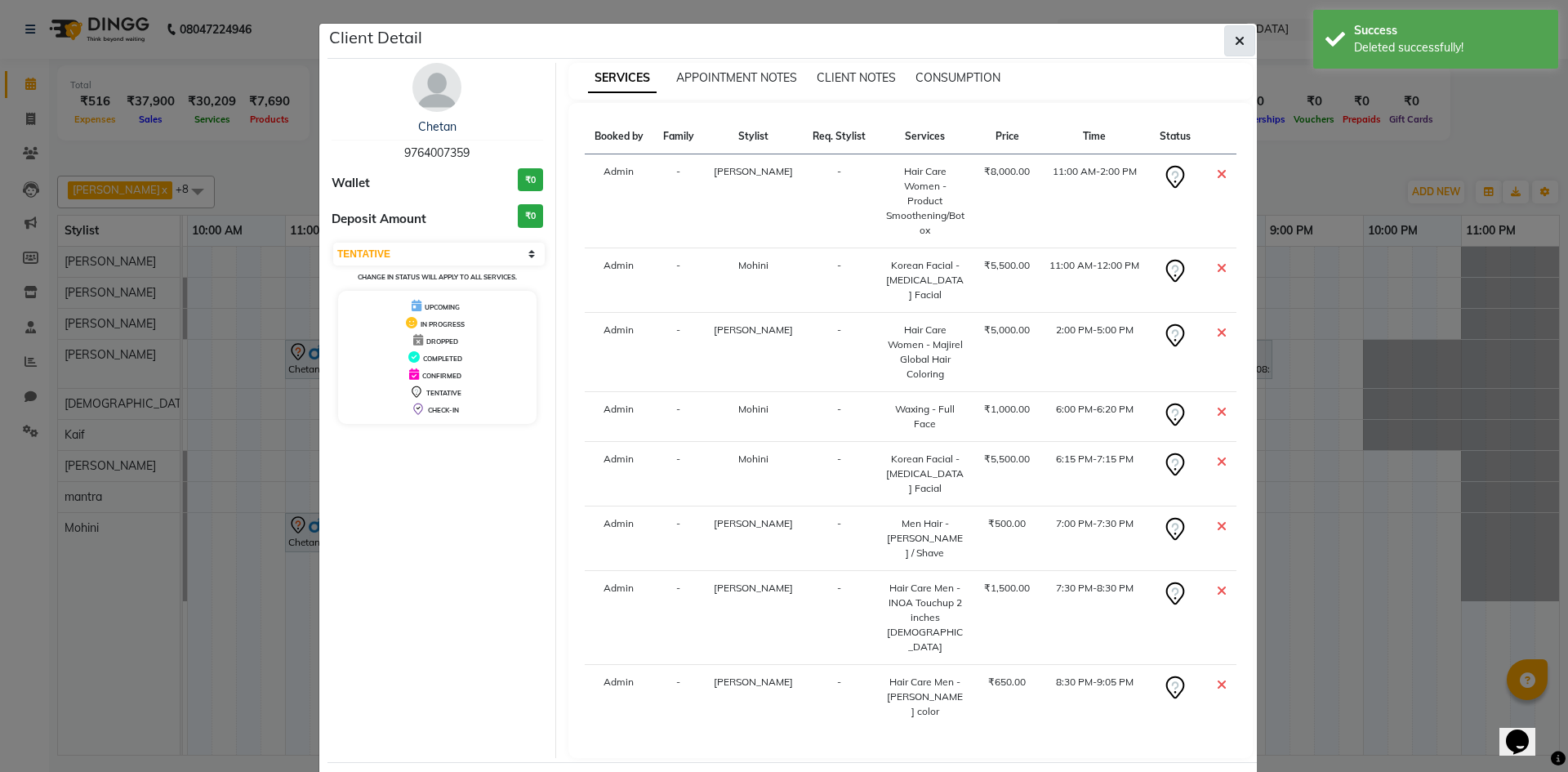
click at [1243, 43] on icon "button" at bounding box center [1239, 41] width 10 height 13
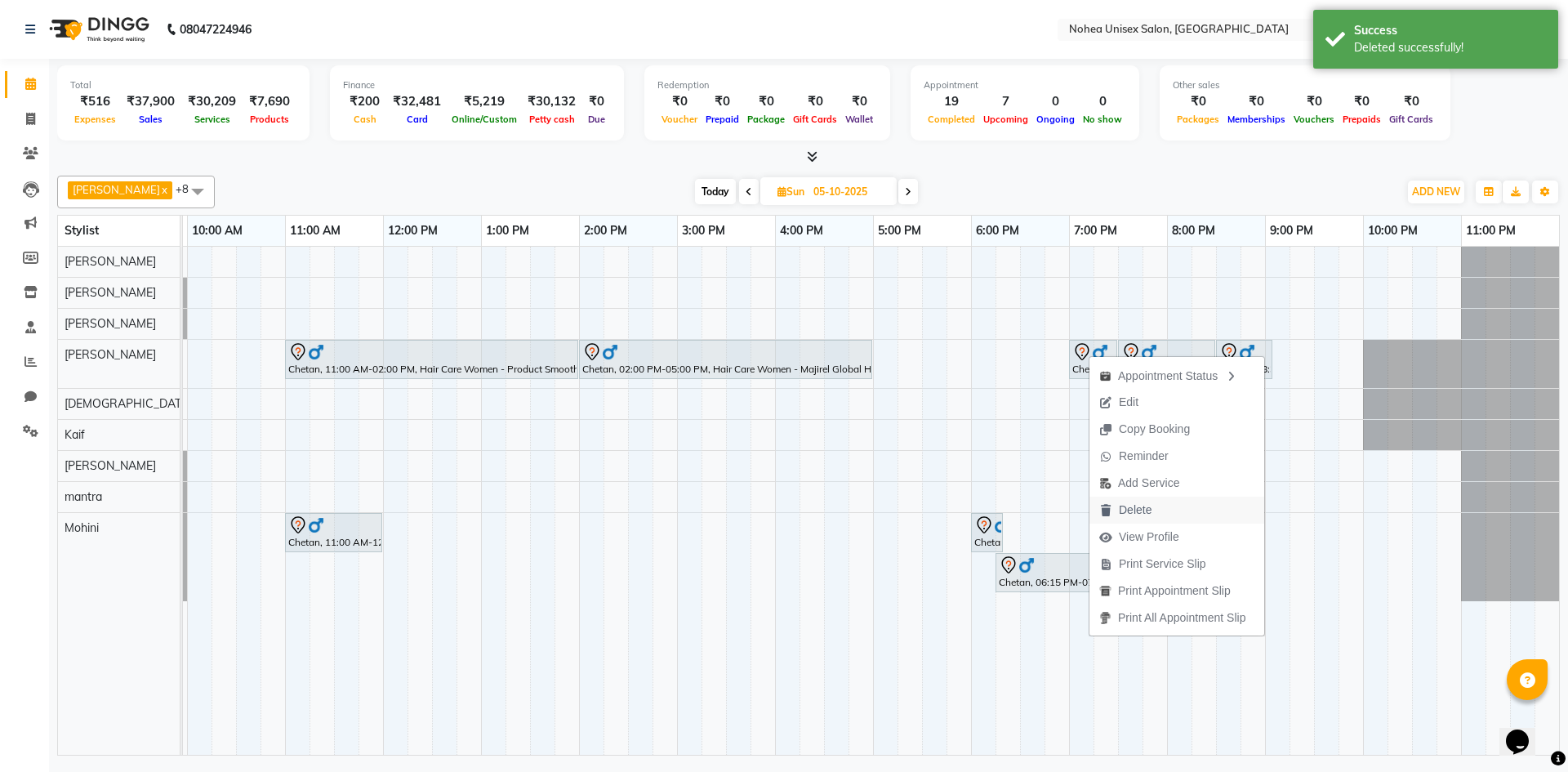
click at [1144, 508] on span "Delete" at bounding box center [1135, 510] width 33 height 17
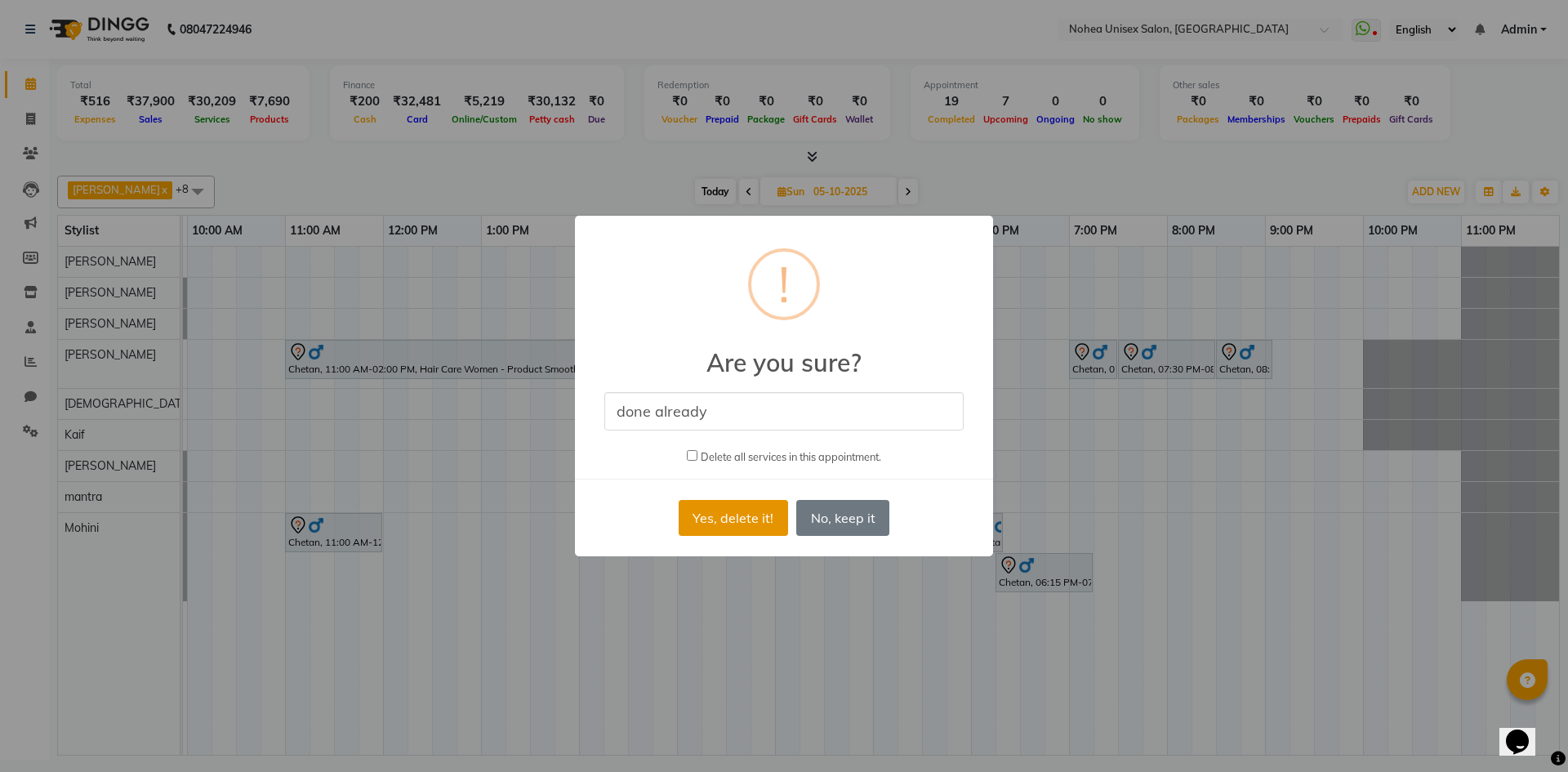
type input "done already"
click at [738, 514] on button "Yes, delete it!" at bounding box center [733, 517] width 109 height 36
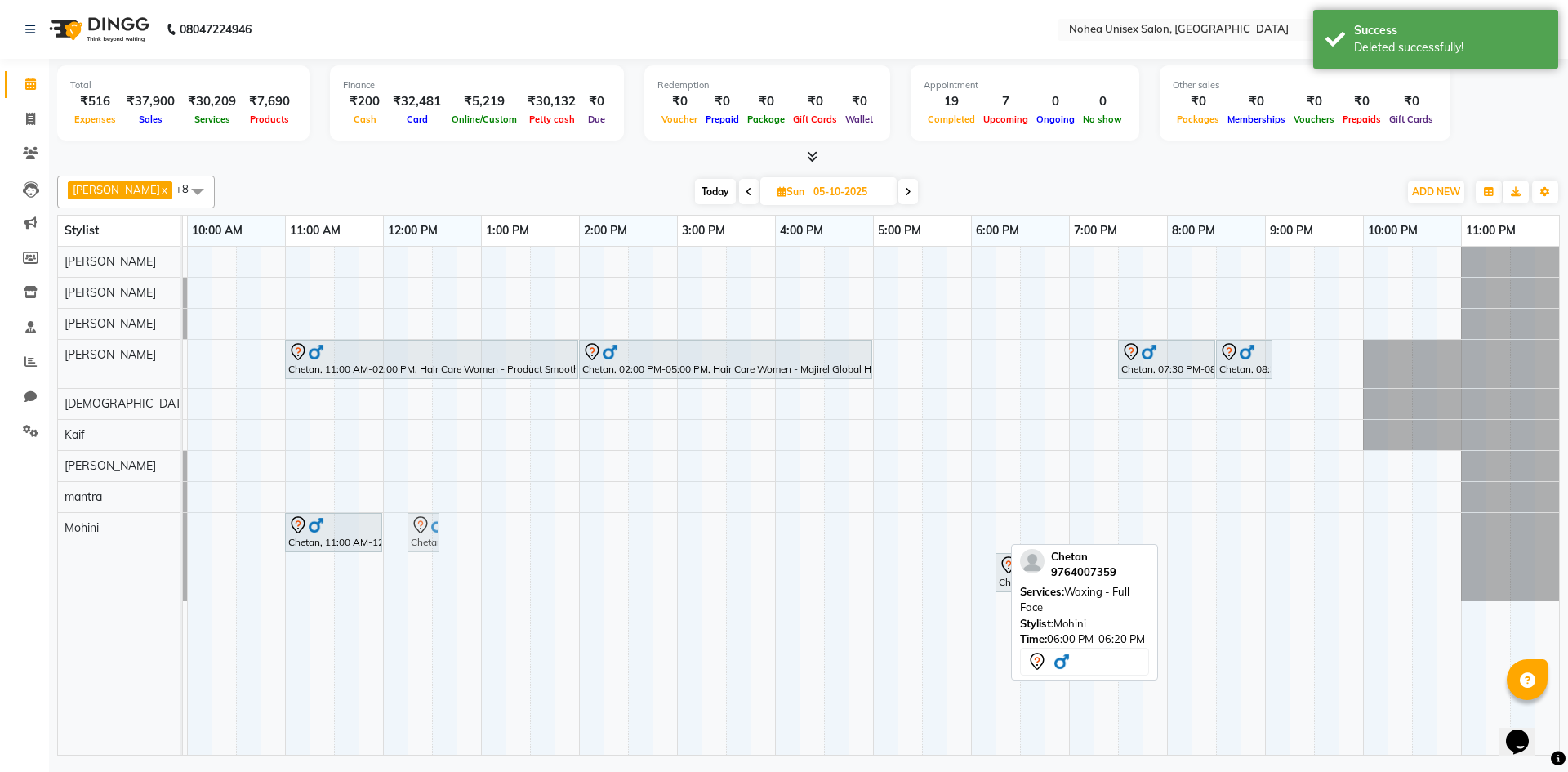
drag, startPoint x: 992, startPoint y: 531, endPoint x: 416, endPoint y: 527, distance: 576.0
click at [89, 527] on div "Chetan, 11:00 AM-12:00 PM, Korean Facial - [MEDICAL_DATA] Facial Chetan, 06:00 …" at bounding box center [89, 556] width 0 height 88
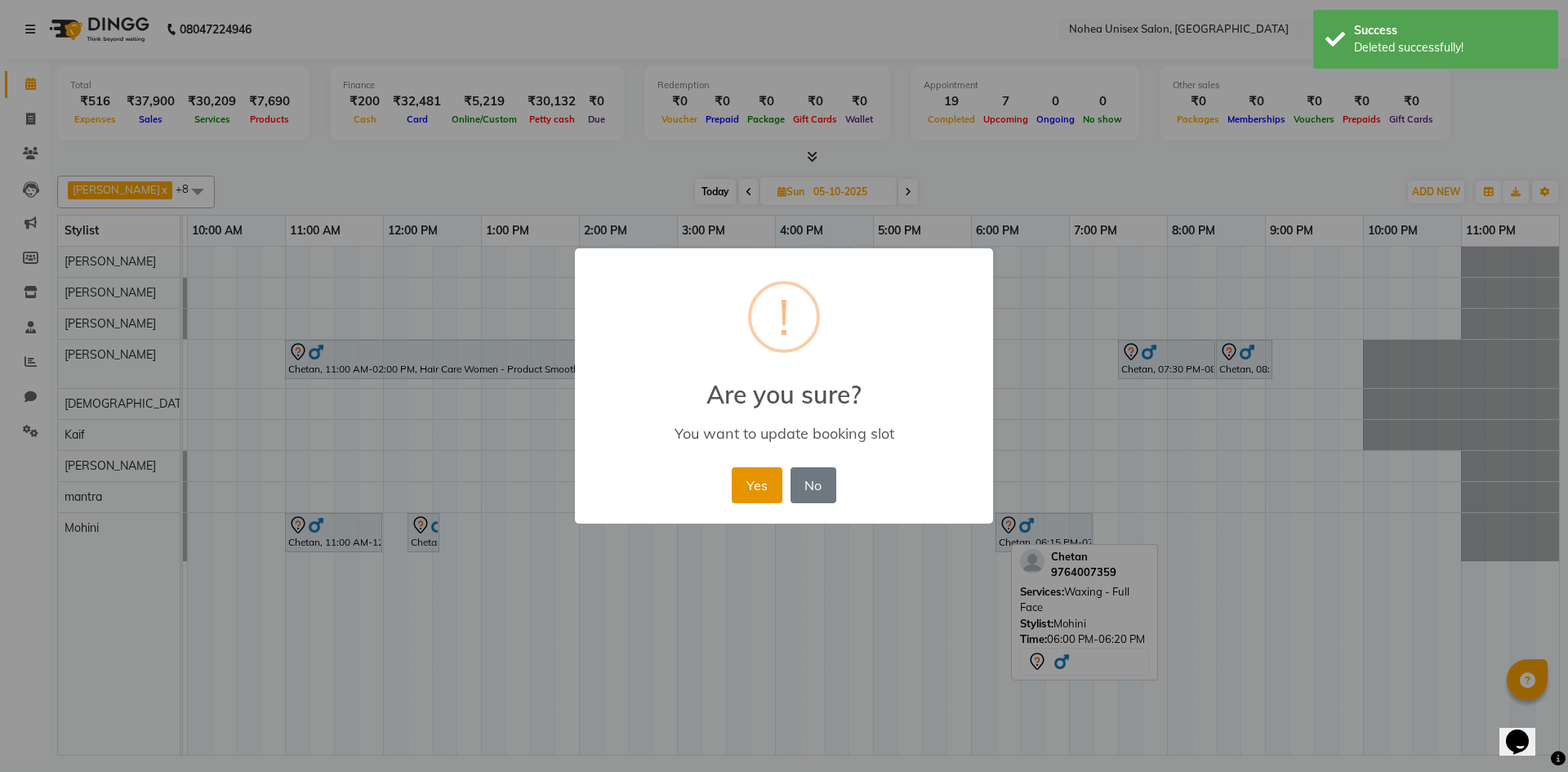
click at [762, 485] on button "Yes" at bounding box center [757, 484] width 50 height 36
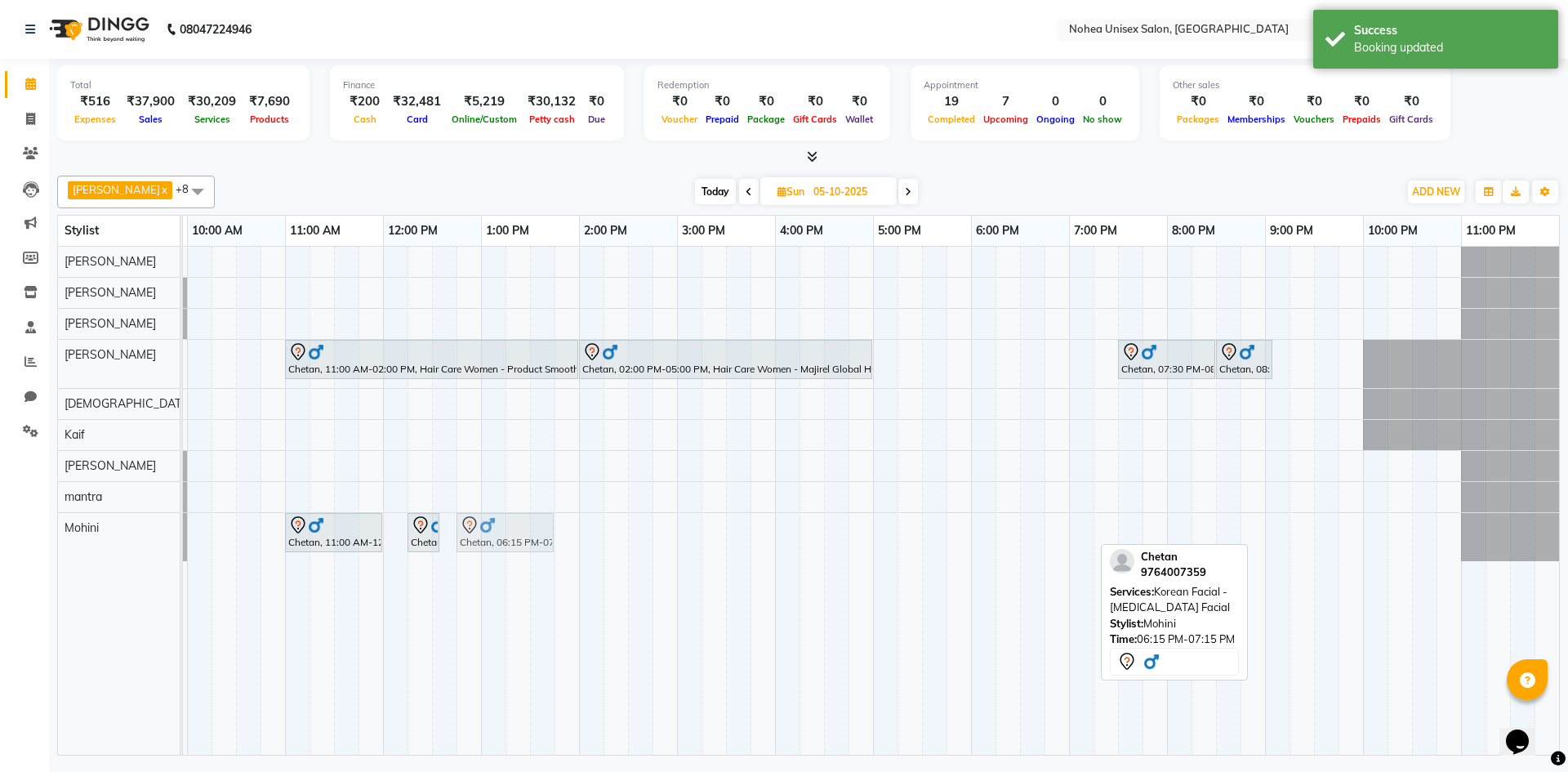
drag, startPoint x: 1043, startPoint y: 532, endPoint x: 495, endPoint y: 535, distance: 548.0
click at [89, 535] on div "Chetan, 11:00 AM-12:00 PM, Korean Facial - [MEDICAL_DATA] Facial Chetan, 12:15 …" at bounding box center [89, 536] width 0 height 48
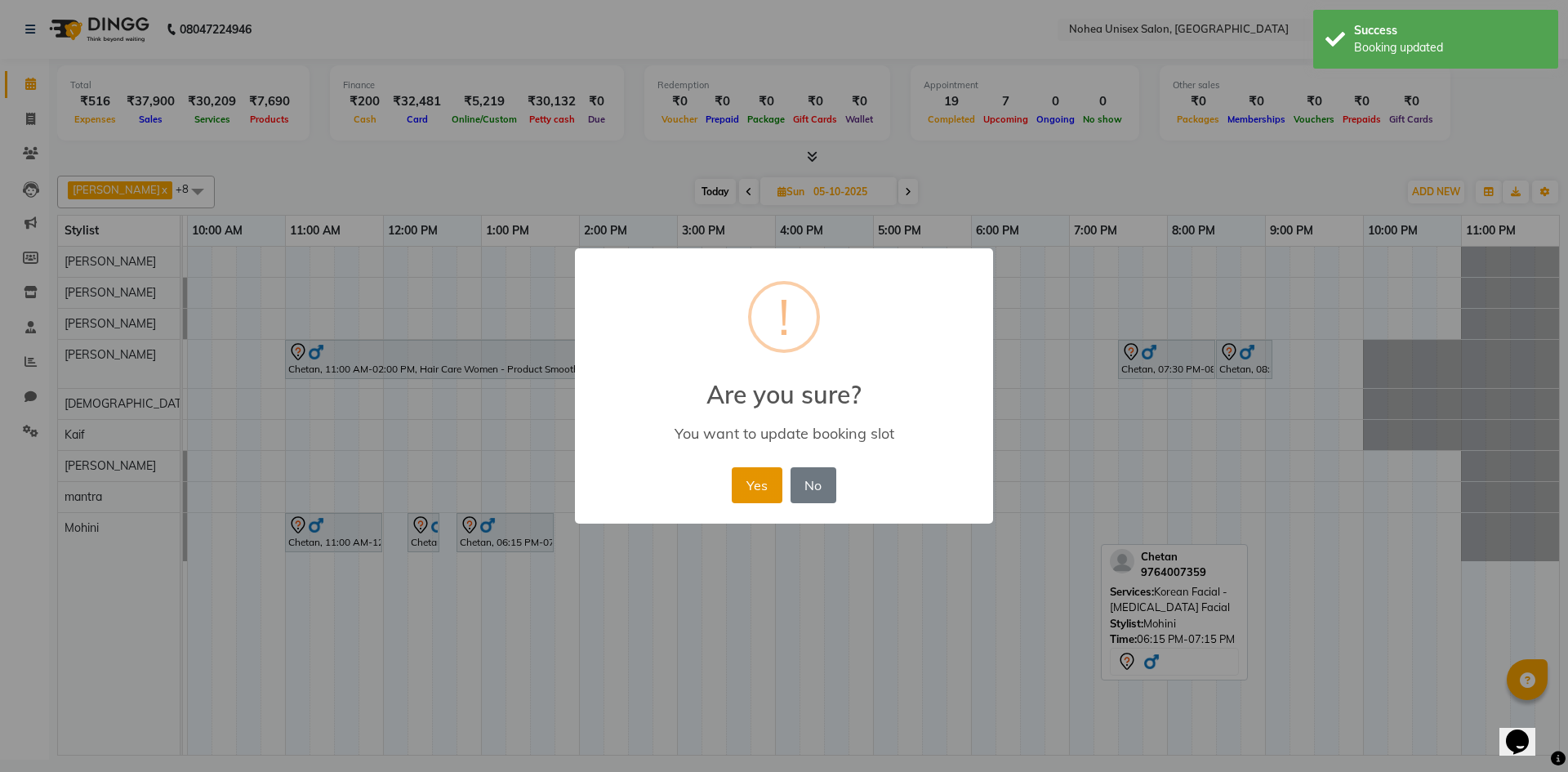
click at [768, 491] on button "Yes" at bounding box center [757, 484] width 50 height 36
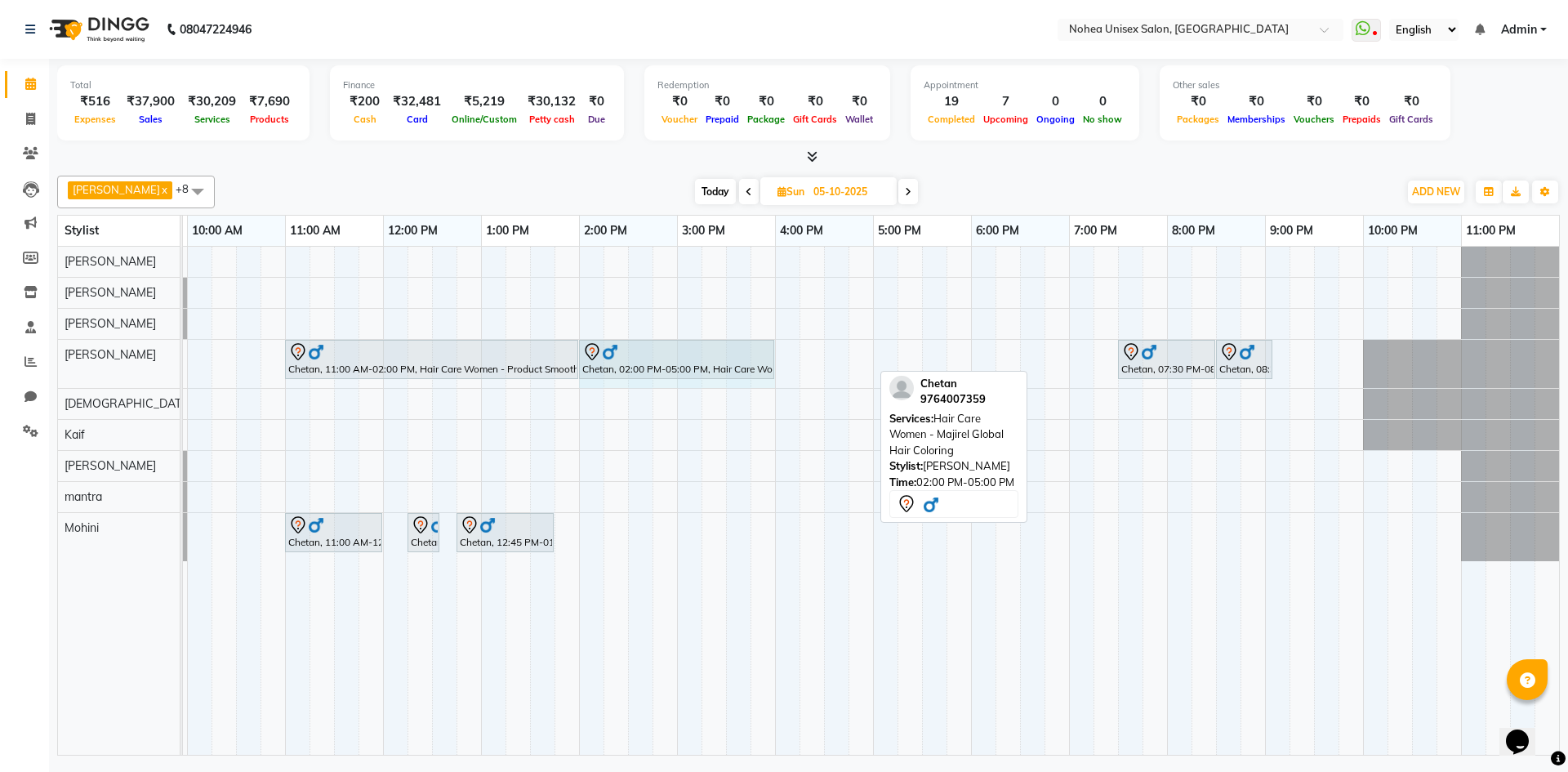
drag, startPoint x: 871, startPoint y: 361, endPoint x: 771, endPoint y: 362, distance: 100.0
click at [89, 362] on div "Chetan, 11:00 AM-02:00 PM, Hair Care Women - Product Smoothening/Botox Chetan, …" at bounding box center [89, 363] width 0 height 48
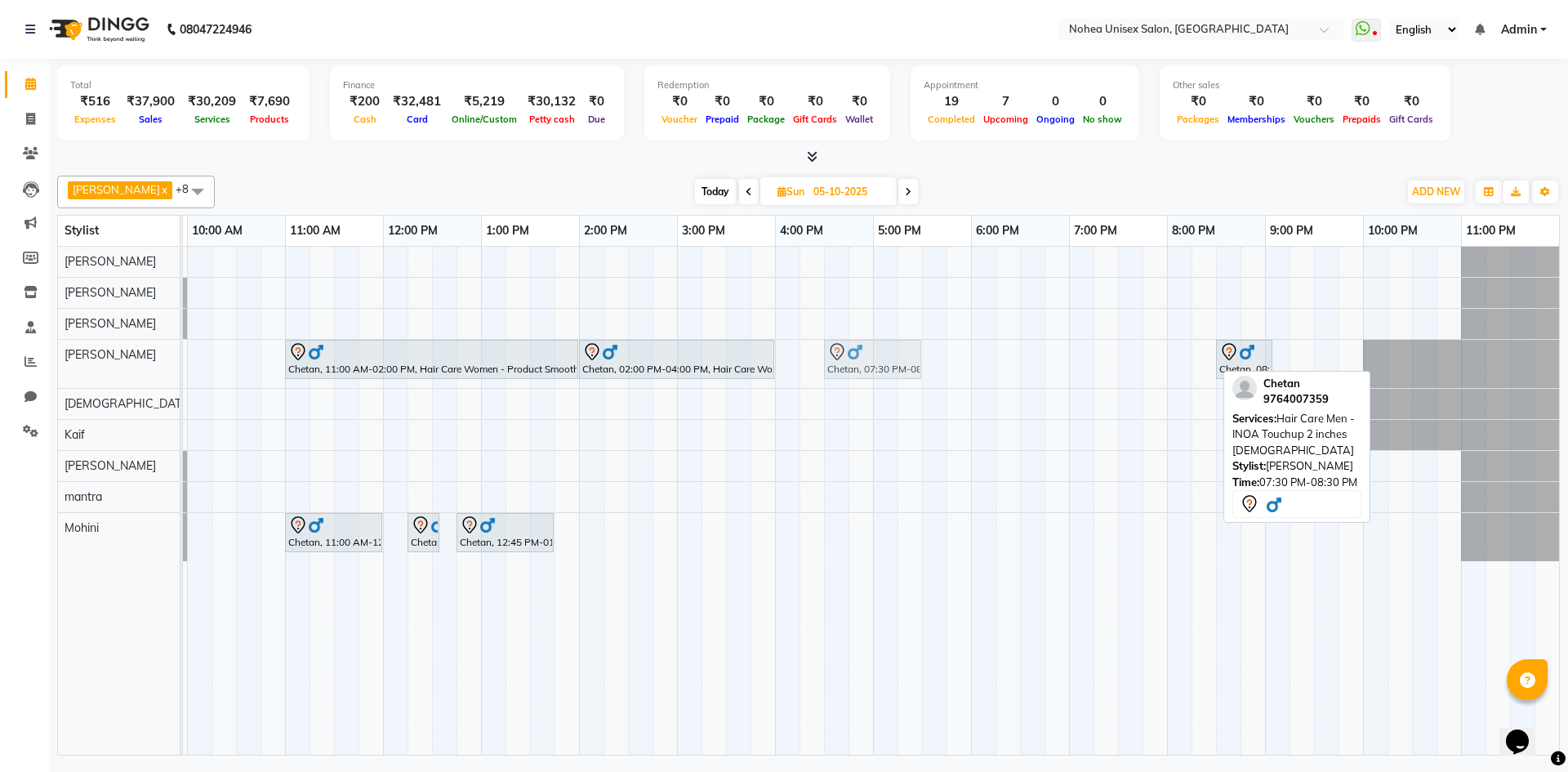
drag, startPoint x: 1154, startPoint y: 363, endPoint x: 853, endPoint y: 361, distance: 301.0
click at [89, 361] on div "Chetan, 11:00 AM-02:00 PM, Hair Care Women - Product Smoothening/Botox Chetan, …" at bounding box center [89, 363] width 0 height 48
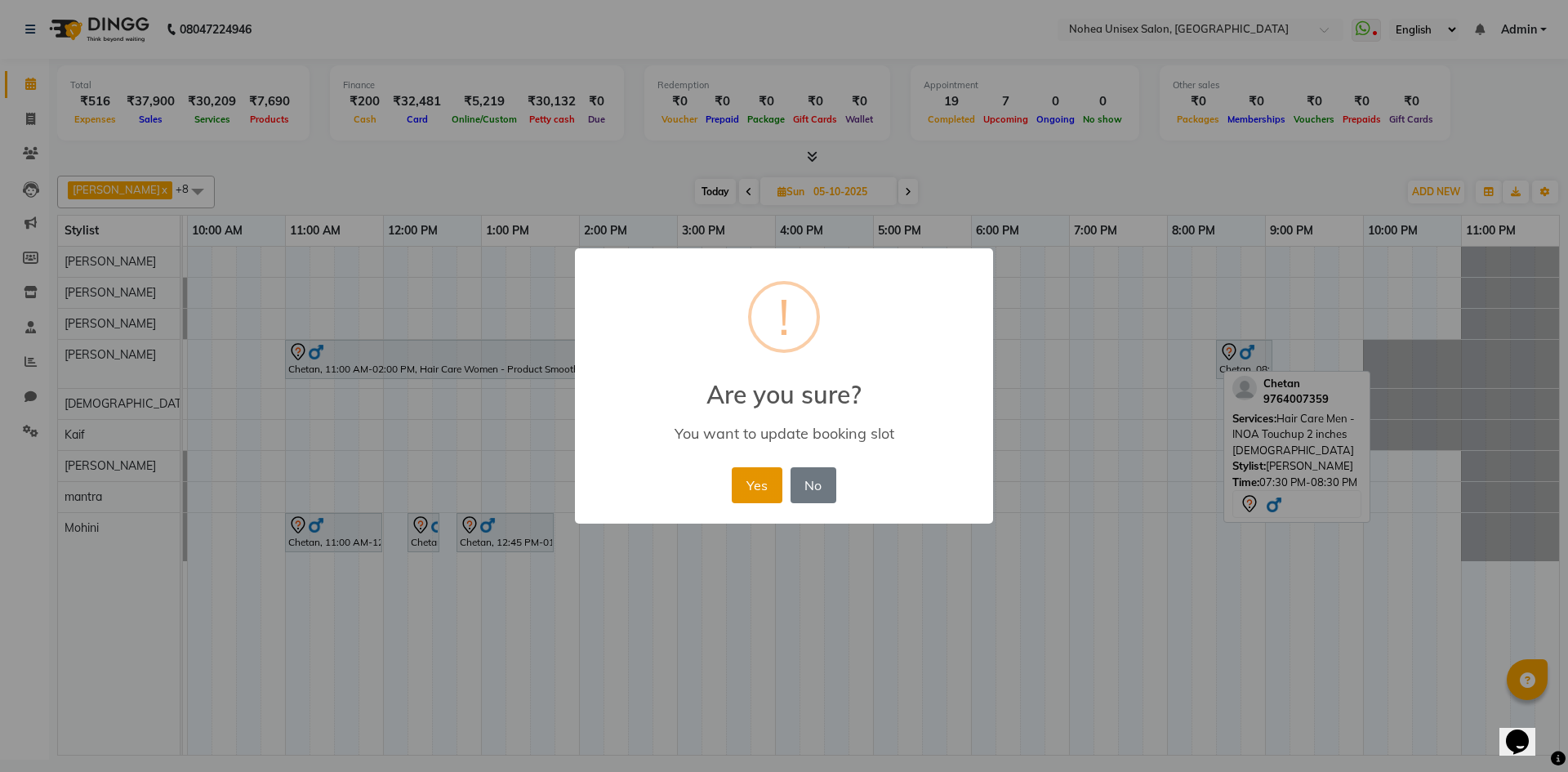
click at [752, 484] on button "Yes" at bounding box center [757, 484] width 50 height 36
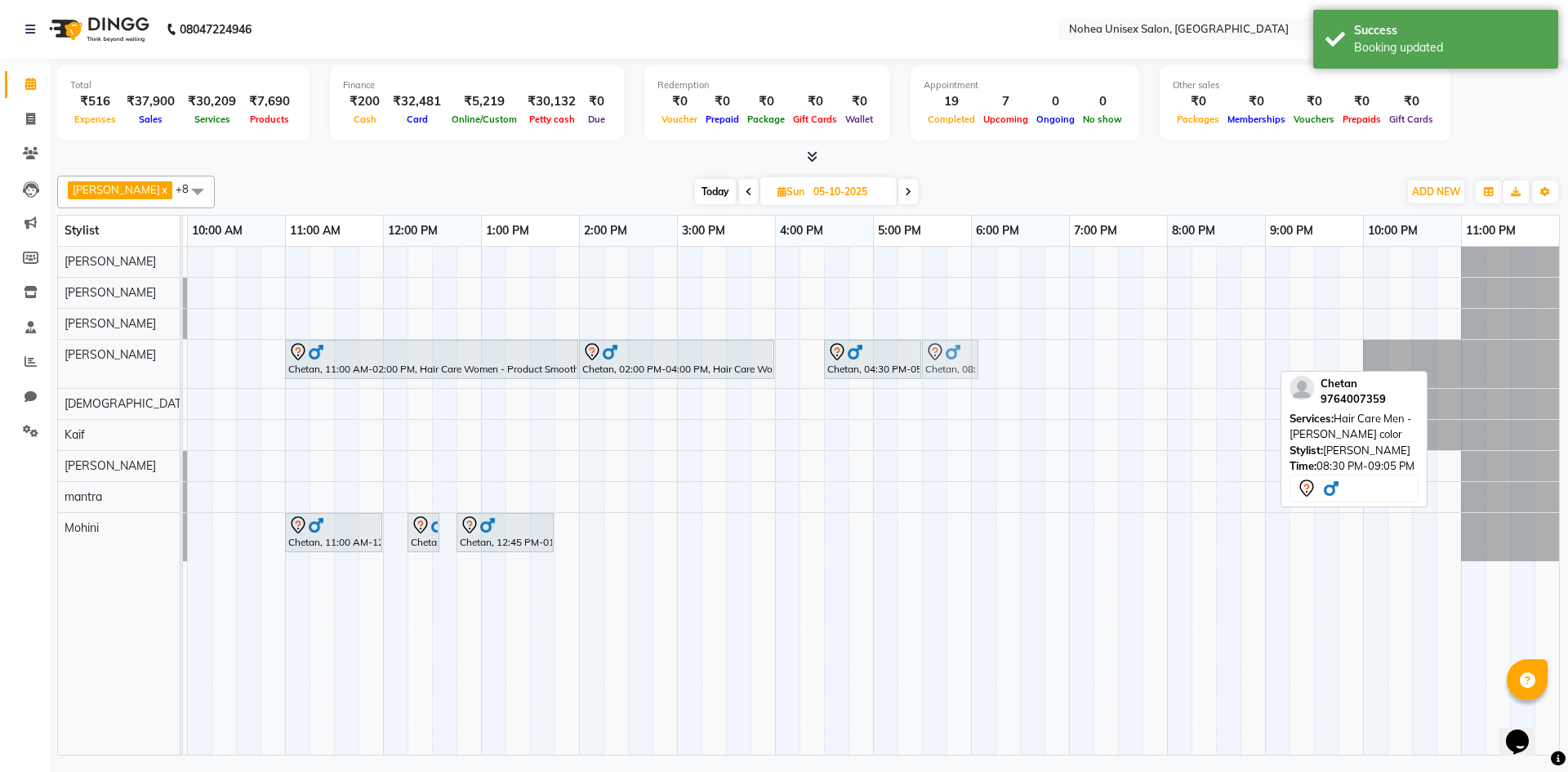
drag, startPoint x: 1245, startPoint y: 353, endPoint x: 962, endPoint y: 358, distance: 283.0
click at [89, 358] on div "Chetan, 11:00 AM-02:00 PM, Hair Care Women - Product Smoothening/Botox Chetan, …" at bounding box center [89, 363] width 0 height 48
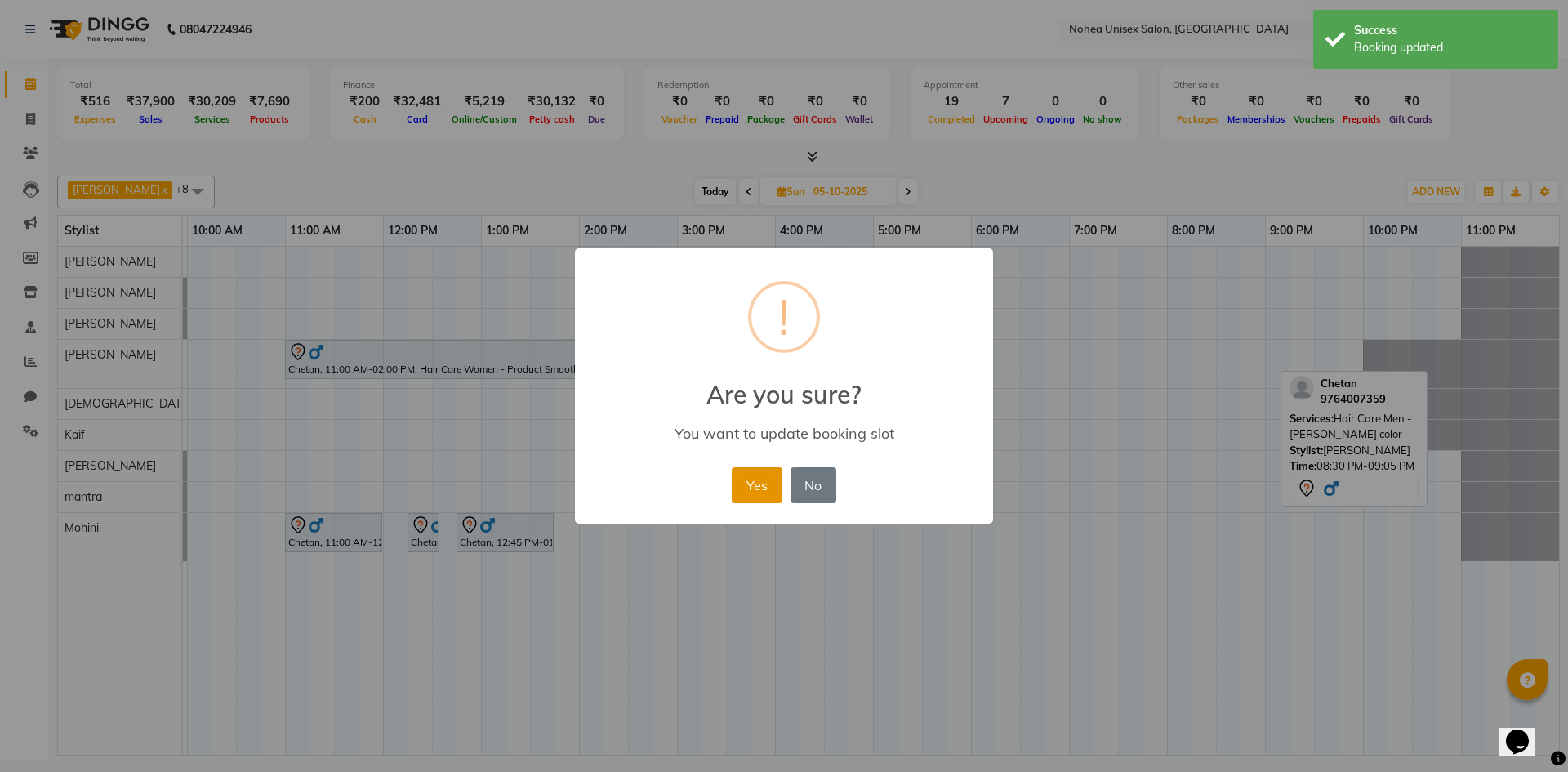
click at [753, 474] on button "Yes" at bounding box center [757, 484] width 50 height 36
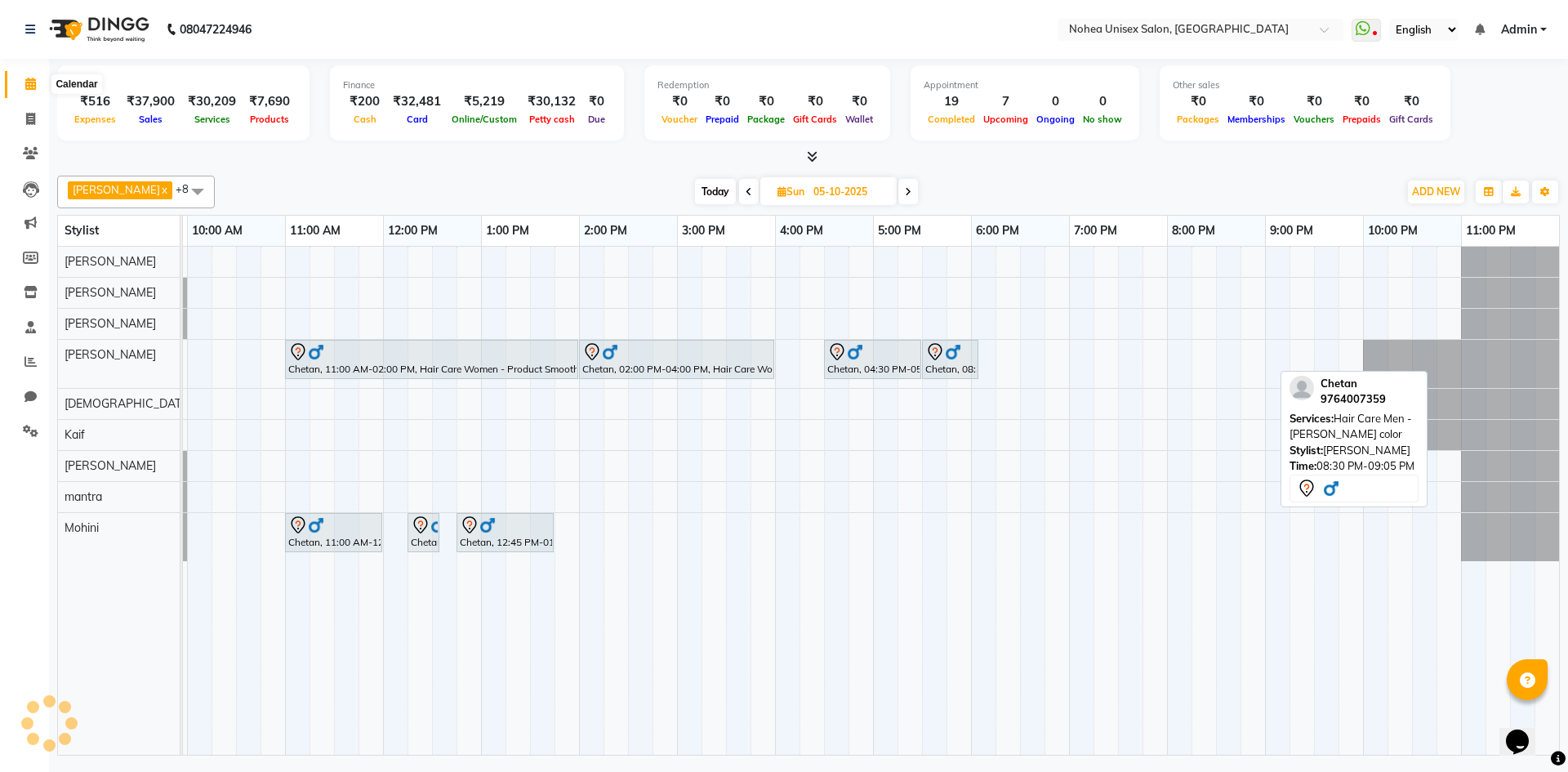
click at [30, 89] on icon at bounding box center [31, 83] width 11 height 12
click at [746, 187] on icon at bounding box center [748, 191] width 6 height 10
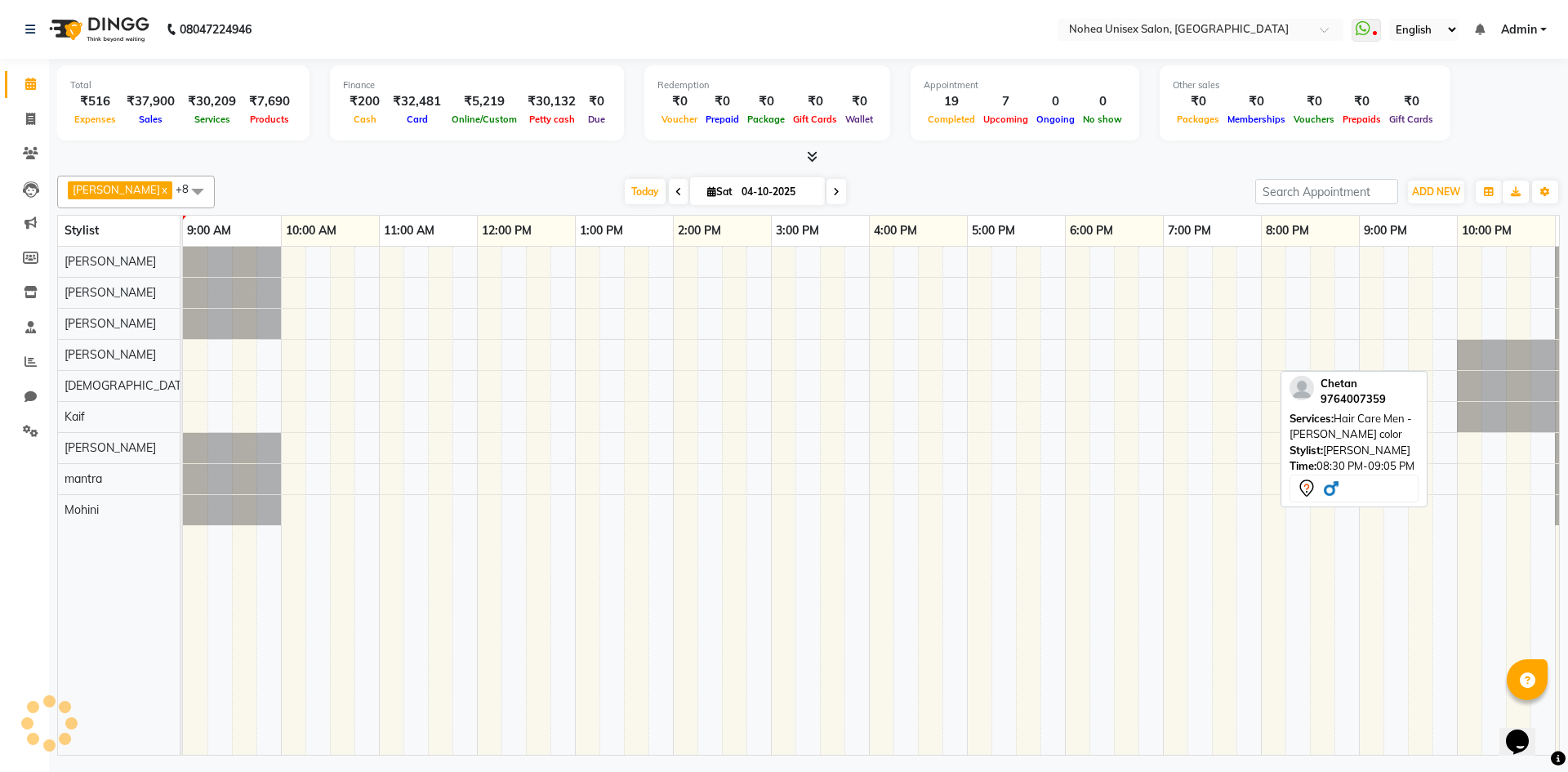
click at [676, 189] on icon at bounding box center [678, 191] width 6 height 10
type input "03-10-2025"
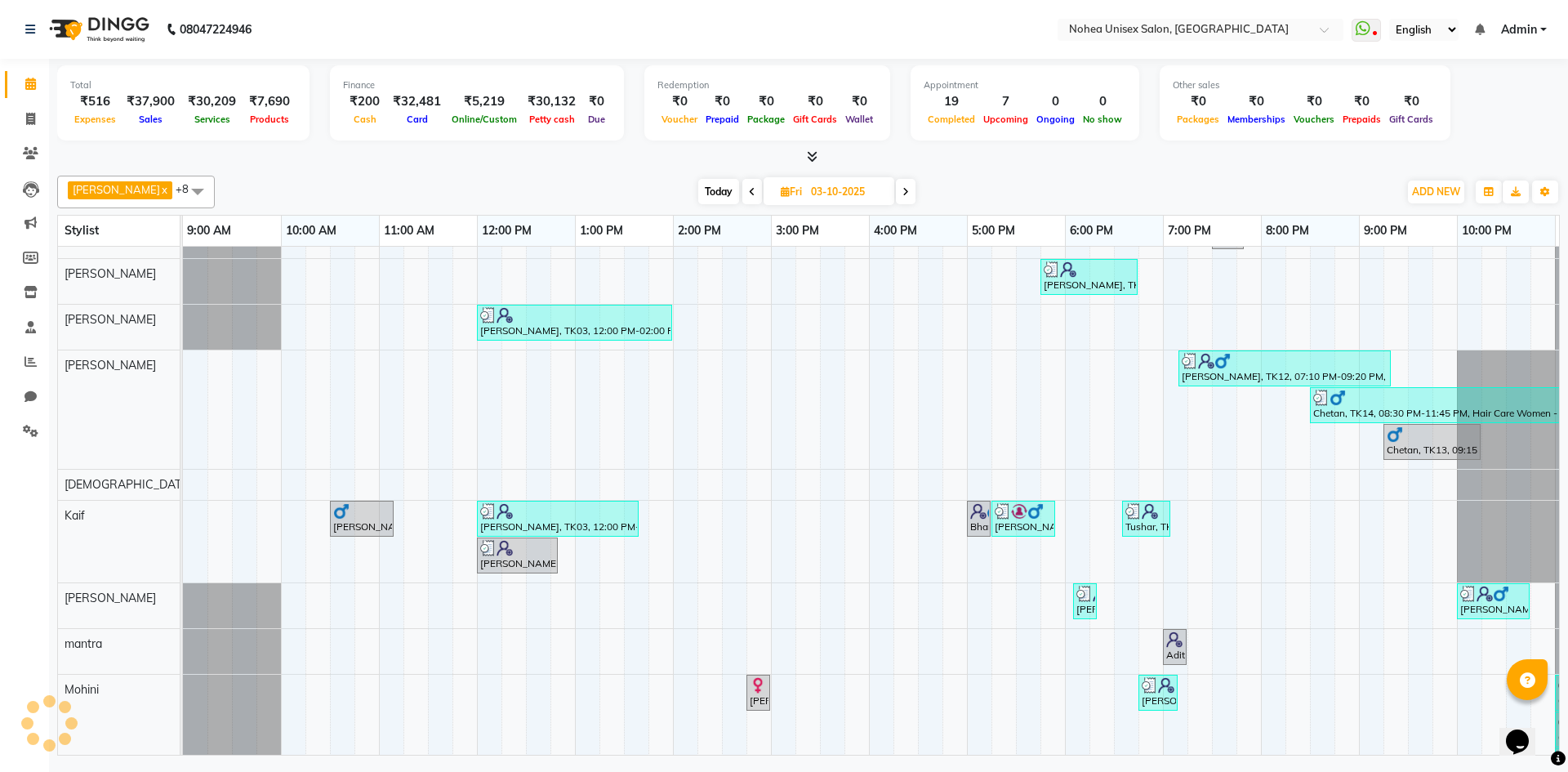
scroll to position [82, 0]
